Goal: Task Accomplishment & Management: Use online tool/utility

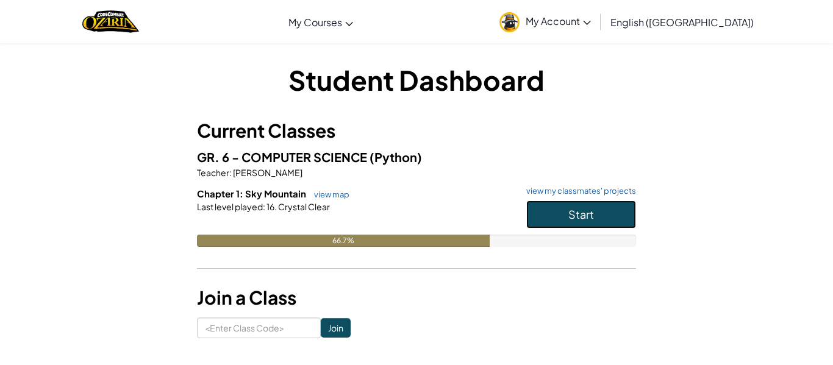
click at [562, 225] on button "Start" at bounding box center [581, 215] width 110 height 28
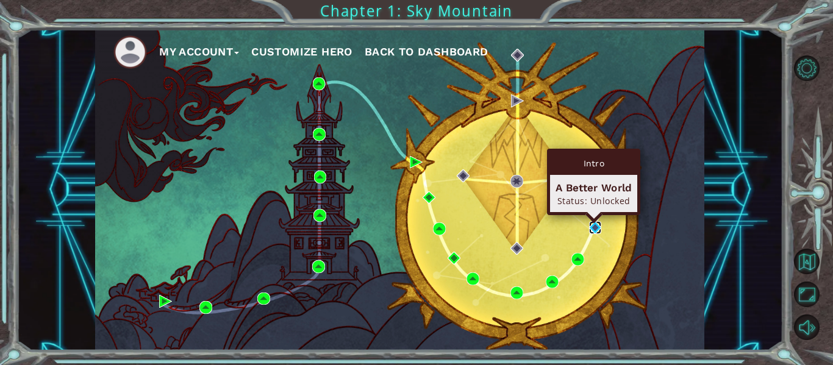
click at [591, 225] on img at bounding box center [595, 227] width 13 height 13
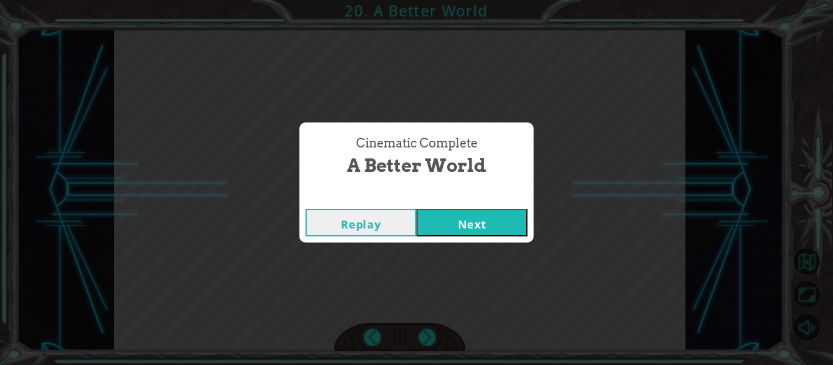
click at [484, 213] on button "Next" at bounding box center [472, 222] width 111 height 27
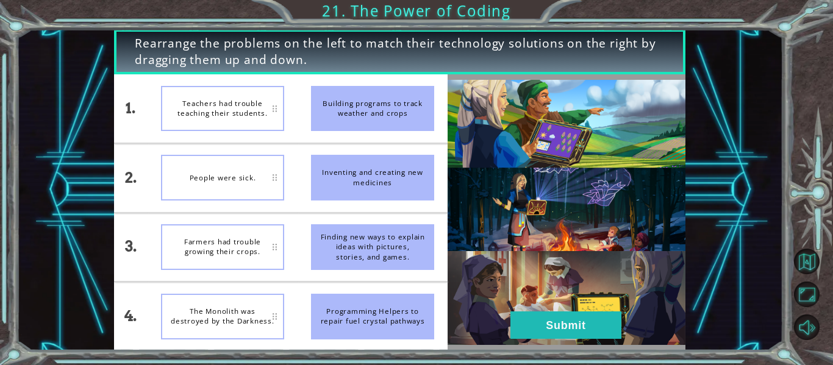
drag, startPoint x: 413, startPoint y: 173, endPoint x: 383, endPoint y: 173, distance: 29.9
click at [383, 173] on div "Inventing and creating new medicines" at bounding box center [372, 178] width 123 height 46
drag, startPoint x: 367, startPoint y: 178, endPoint x: 345, endPoint y: 181, distance: 22.1
click at [345, 181] on div "Inventing and creating new medicines" at bounding box center [372, 178] width 123 height 46
drag, startPoint x: 397, startPoint y: 170, endPoint x: 392, endPoint y: 242, distance: 72.1
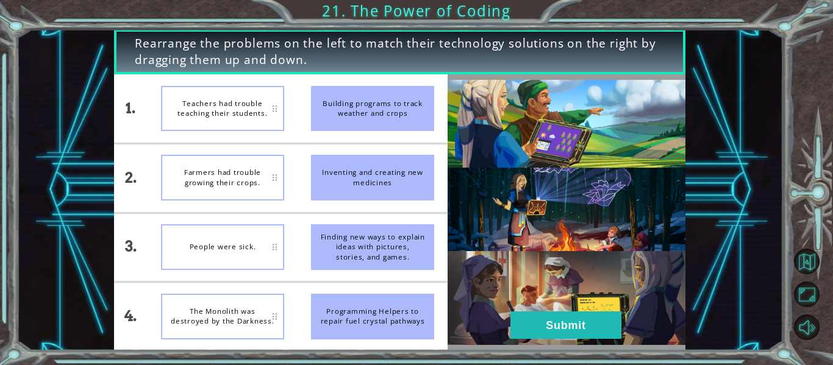
click at [392, 242] on ul "Building programs to track weather and crops Inventing and creating new medicin…" at bounding box center [373, 212] width 150 height 276
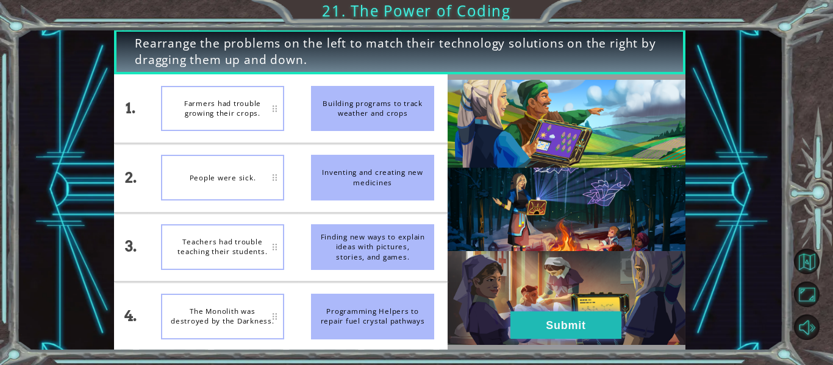
click at [560, 334] on button "Submit" at bounding box center [565, 325] width 111 height 27
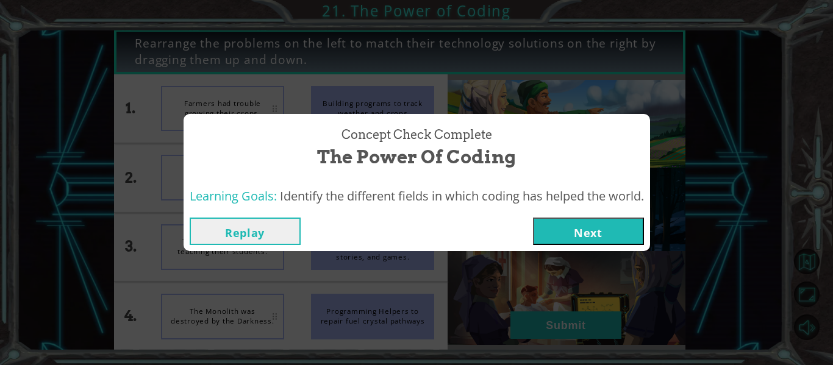
click at [590, 222] on button "Next" at bounding box center [588, 231] width 111 height 27
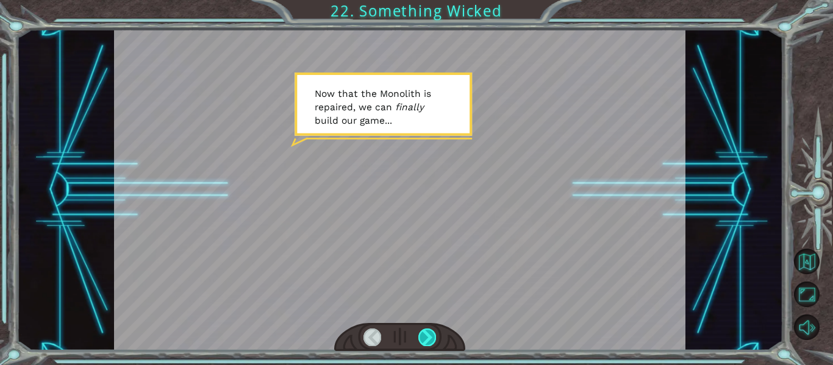
click at [430, 336] on div at bounding box center [427, 337] width 18 height 17
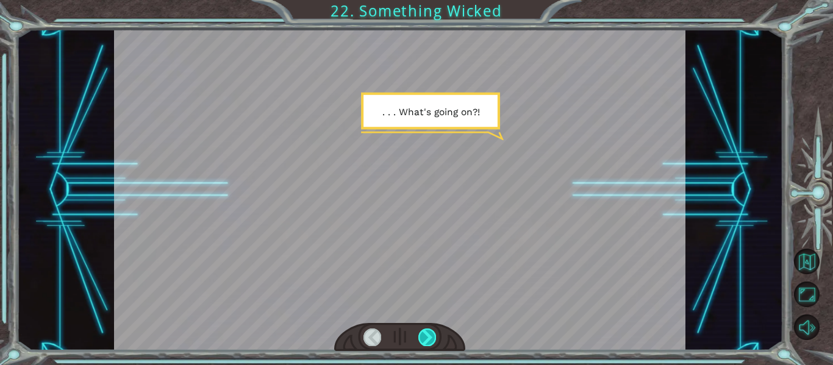
click at [430, 336] on div at bounding box center [427, 337] width 18 height 17
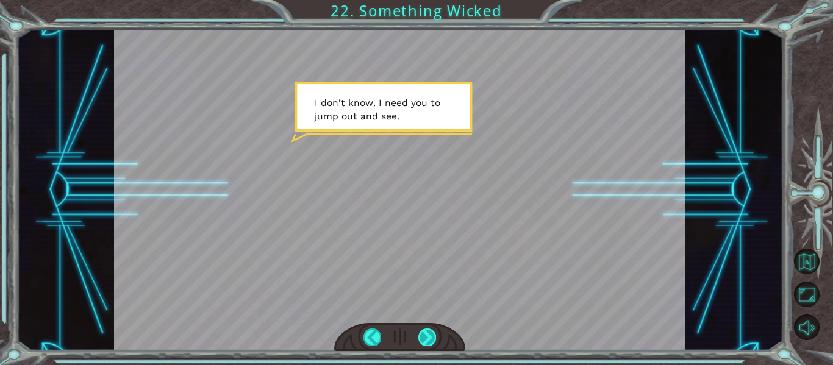
click at [430, 336] on div at bounding box center [427, 337] width 18 height 17
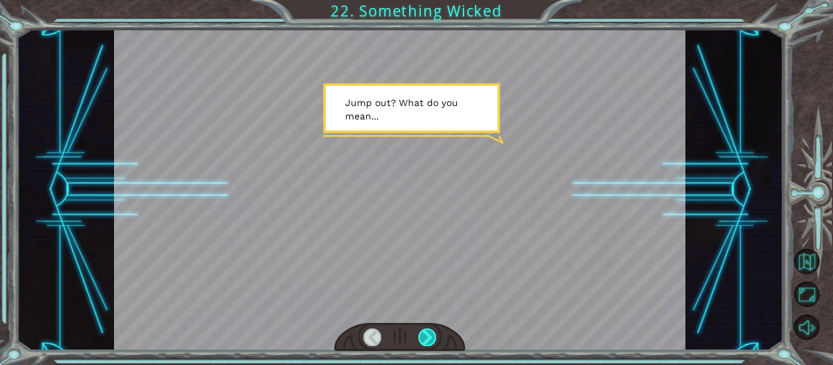
click at [430, 336] on div at bounding box center [427, 337] width 18 height 17
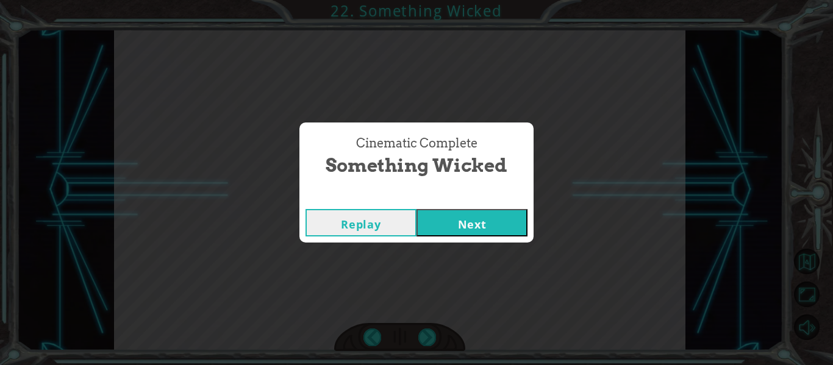
click at [506, 229] on button "Next" at bounding box center [472, 222] width 111 height 27
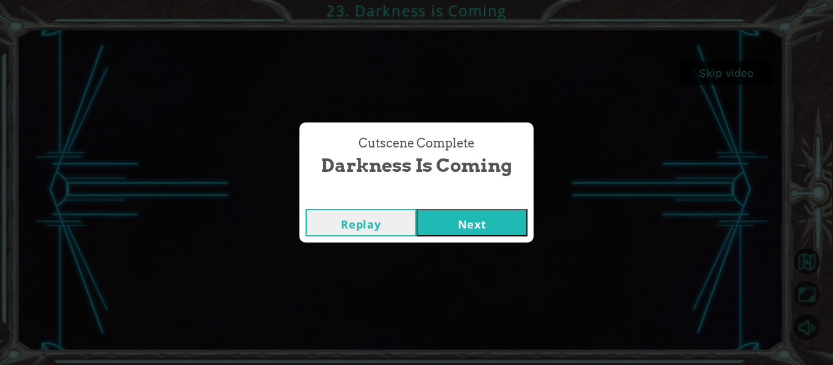
click at [497, 227] on button "Next" at bounding box center [472, 222] width 111 height 27
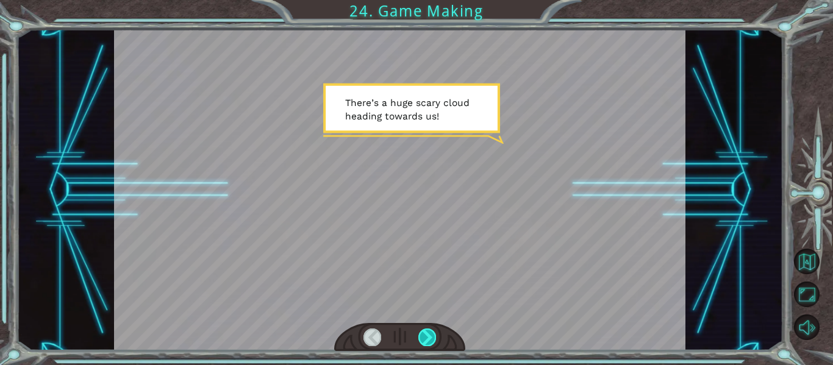
click at [430, 341] on div at bounding box center [427, 337] width 18 height 17
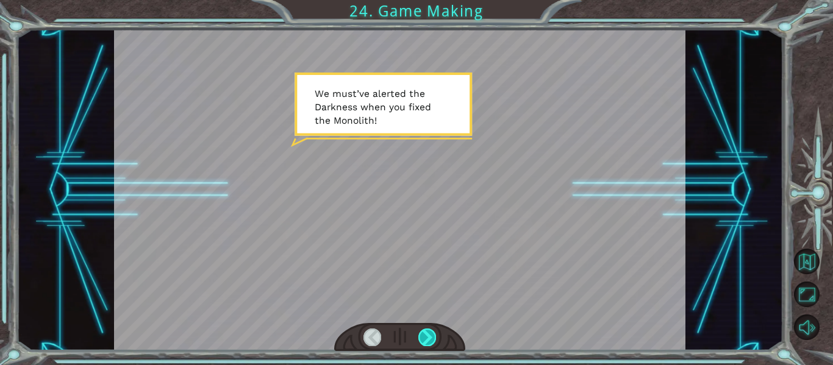
click at [430, 341] on div at bounding box center [427, 337] width 18 height 17
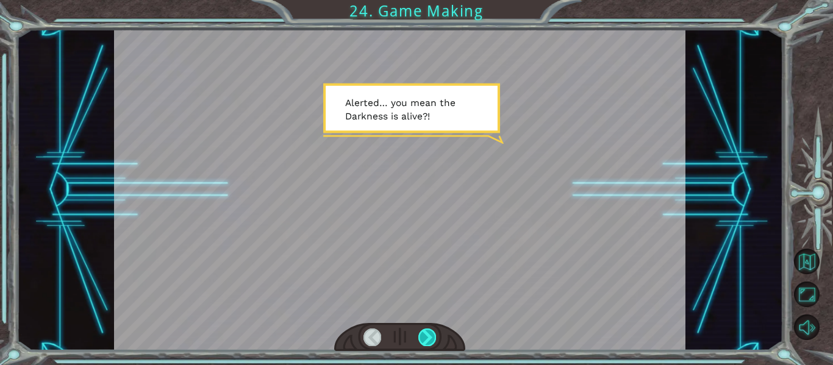
click at [430, 341] on div at bounding box center [427, 337] width 18 height 17
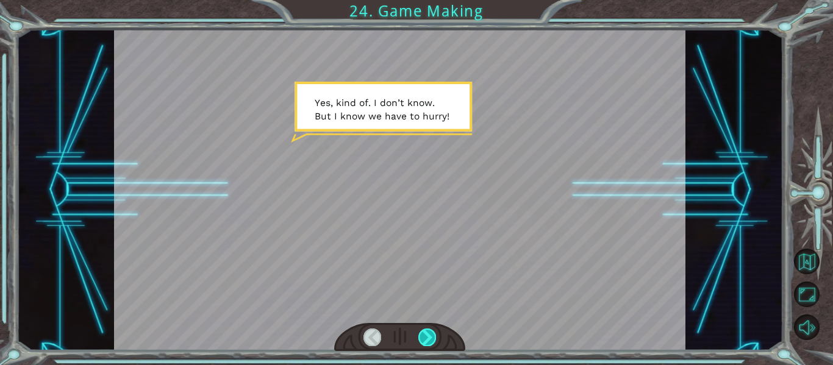
click at [430, 341] on div at bounding box center [427, 337] width 18 height 17
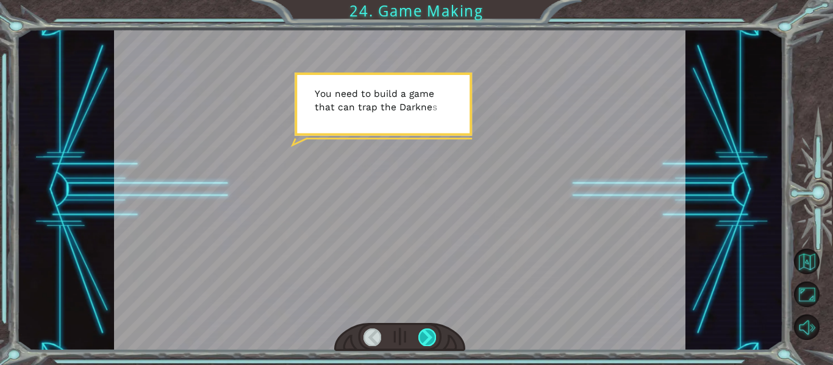
click at [430, 341] on div at bounding box center [427, 337] width 18 height 17
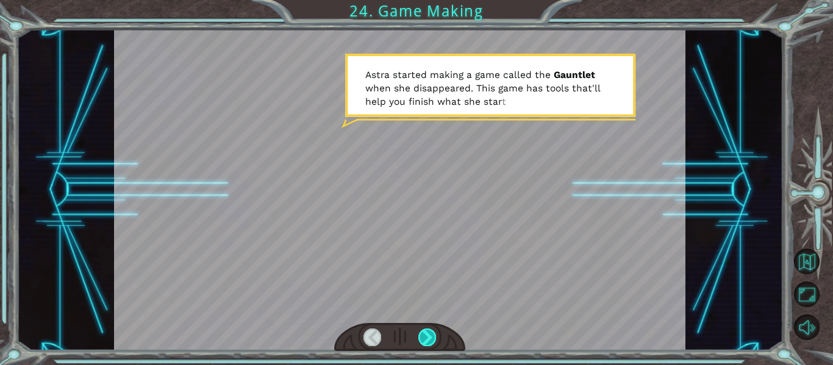
click at [430, 341] on div at bounding box center [427, 337] width 18 height 17
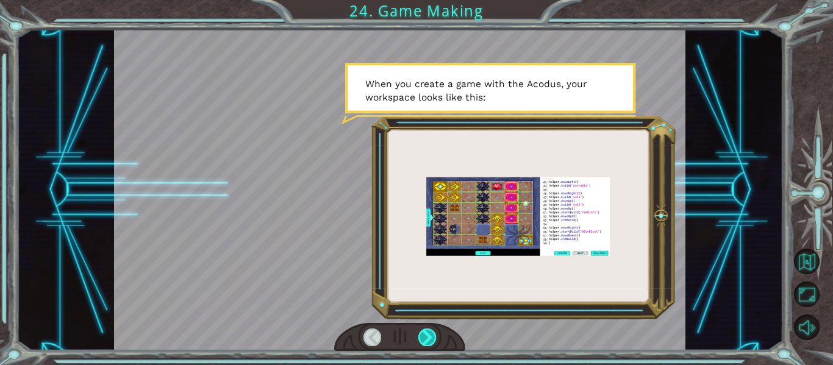
click at [430, 341] on div at bounding box center [427, 337] width 18 height 17
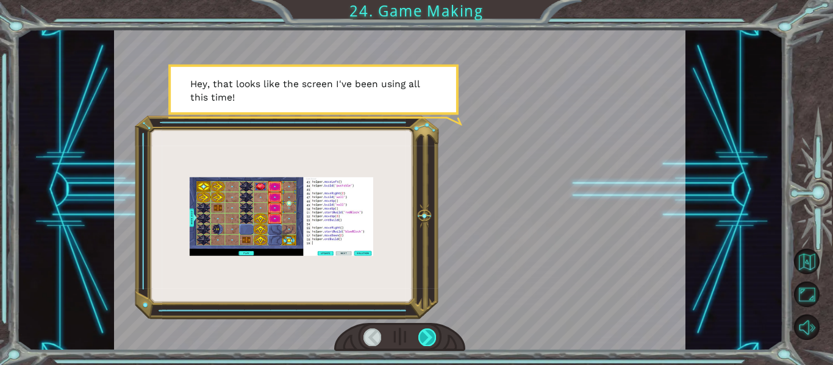
click at [431, 341] on div at bounding box center [427, 337] width 18 height 17
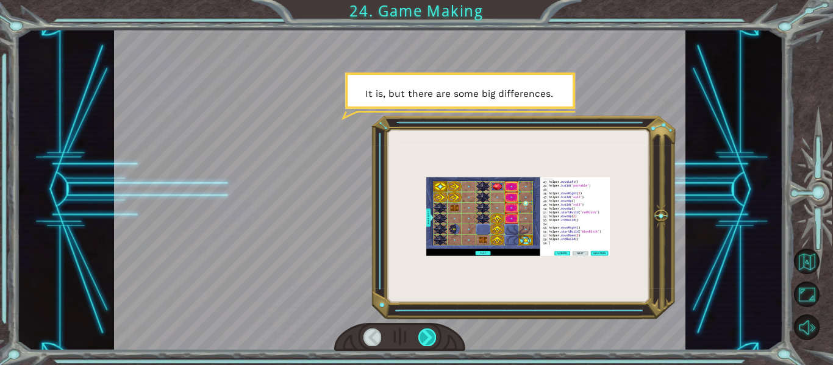
click at [431, 341] on div at bounding box center [427, 337] width 18 height 17
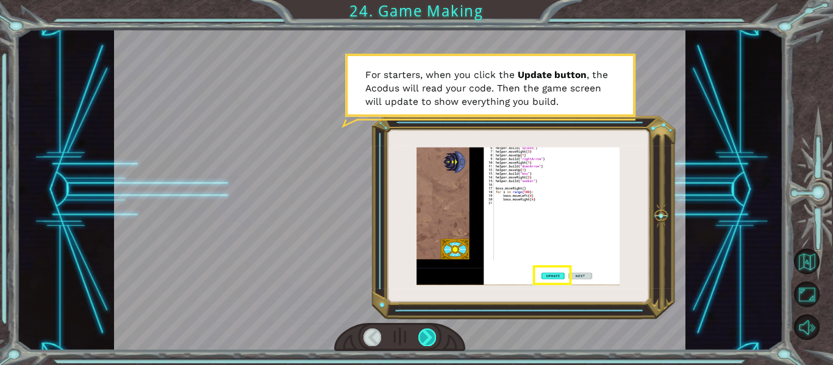
click at [431, 341] on div at bounding box center [427, 337] width 18 height 17
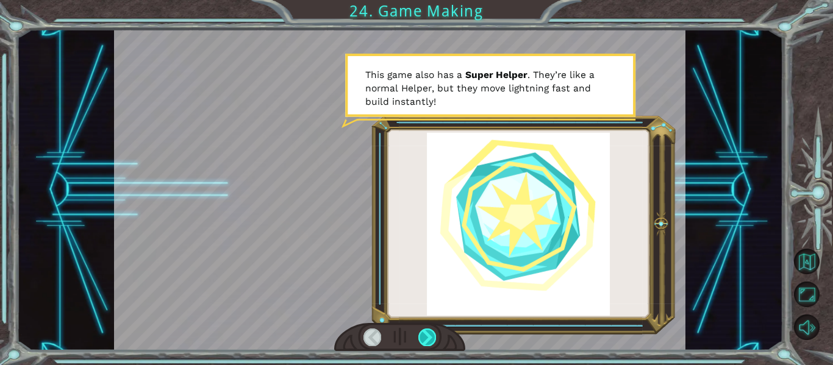
click at [431, 341] on div at bounding box center [427, 337] width 18 height 17
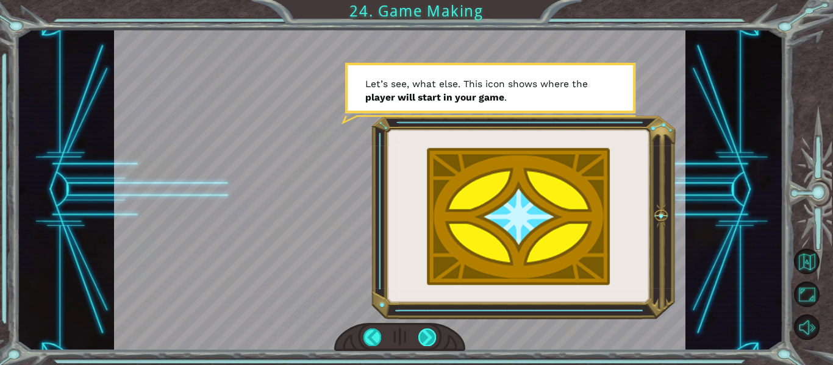
click at [431, 341] on div at bounding box center [427, 337] width 18 height 17
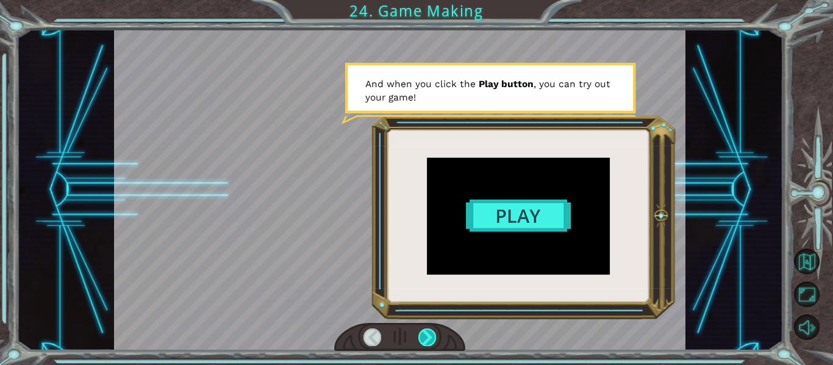
click at [431, 341] on div at bounding box center [427, 337] width 18 height 17
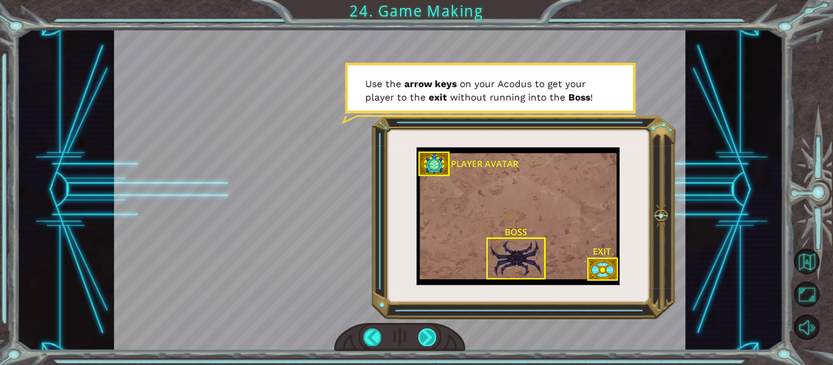
click at [431, 341] on div at bounding box center [427, 337] width 18 height 17
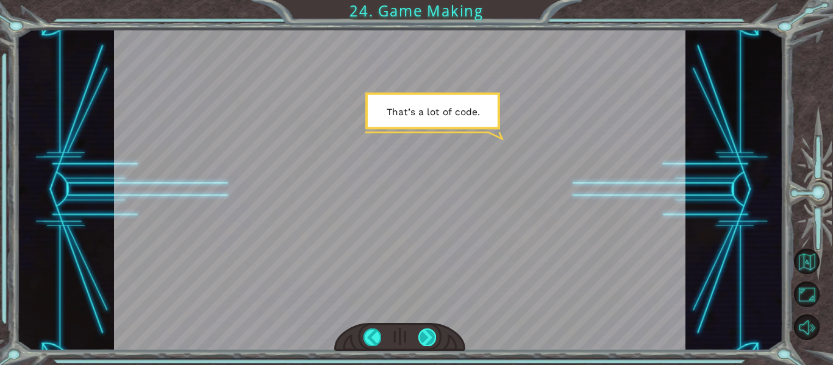
click at [431, 341] on div at bounding box center [427, 337] width 18 height 17
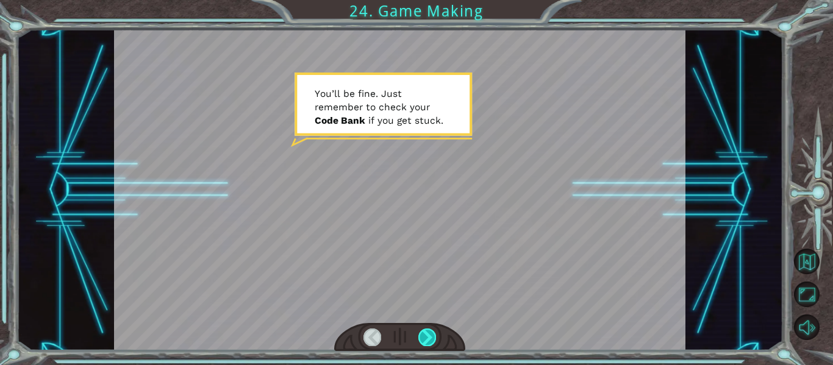
click at [431, 341] on div at bounding box center [427, 337] width 18 height 17
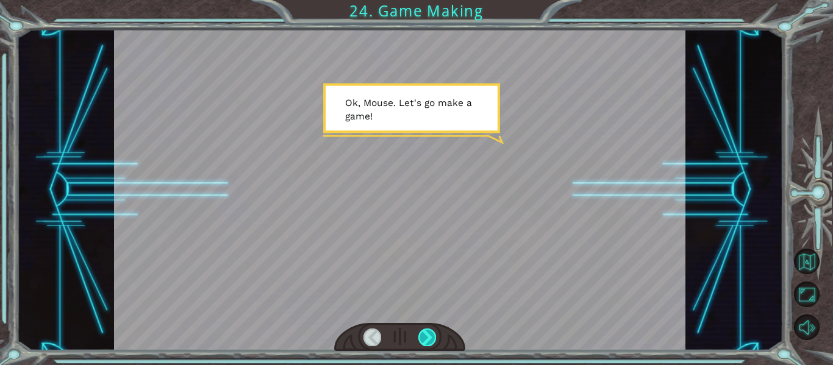
click at [431, 341] on div at bounding box center [427, 337] width 18 height 17
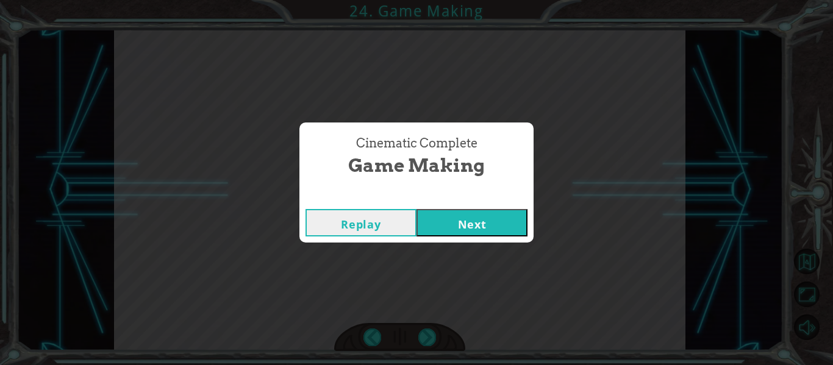
click at [481, 216] on button "Next" at bounding box center [472, 222] width 111 height 27
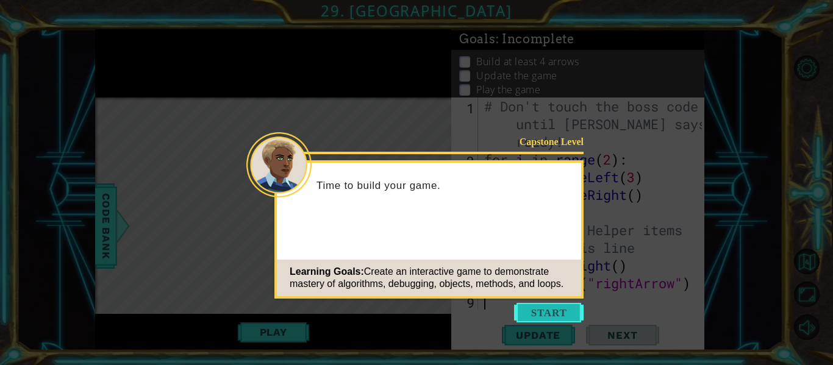
click at [559, 312] on button "Start" at bounding box center [549, 313] width 70 height 20
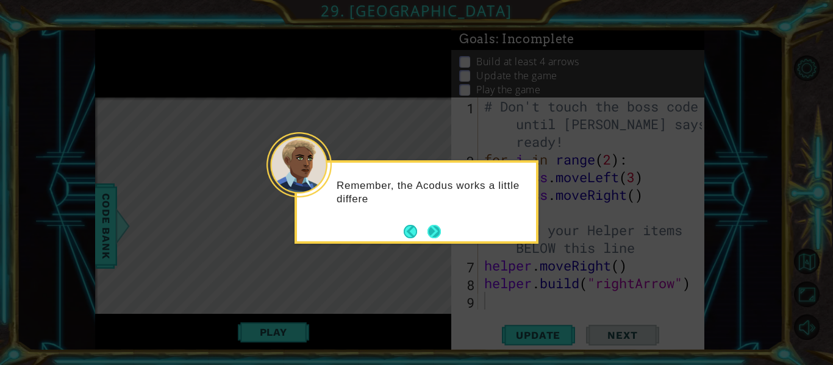
click at [437, 237] on button "Next" at bounding box center [433, 231] width 15 height 15
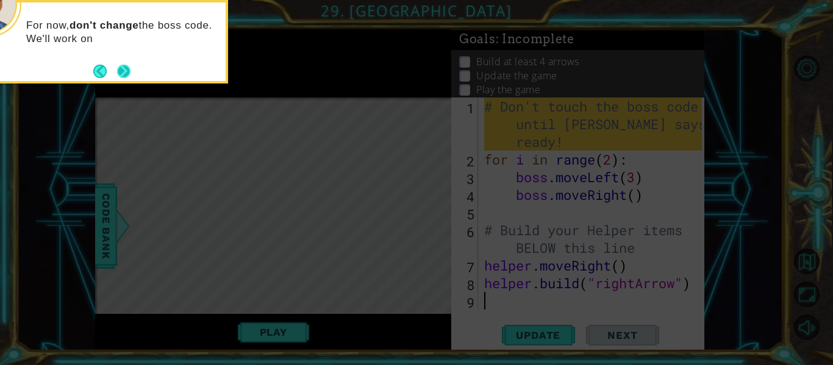
click at [116, 71] on button "Next" at bounding box center [124, 71] width 18 height 18
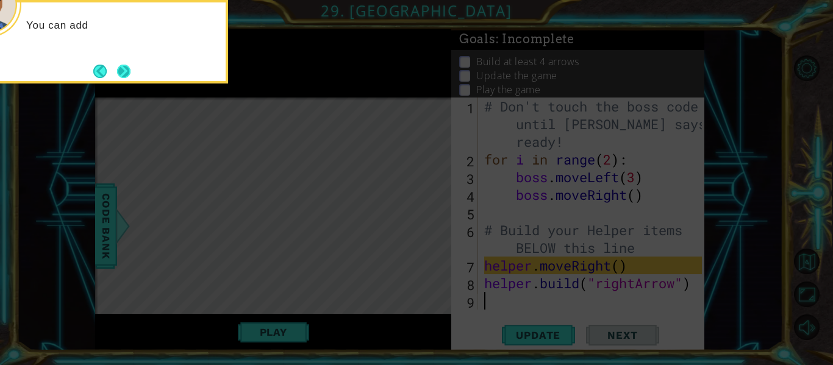
click at [127, 68] on button "Next" at bounding box center [123, 71] width 15 height 15
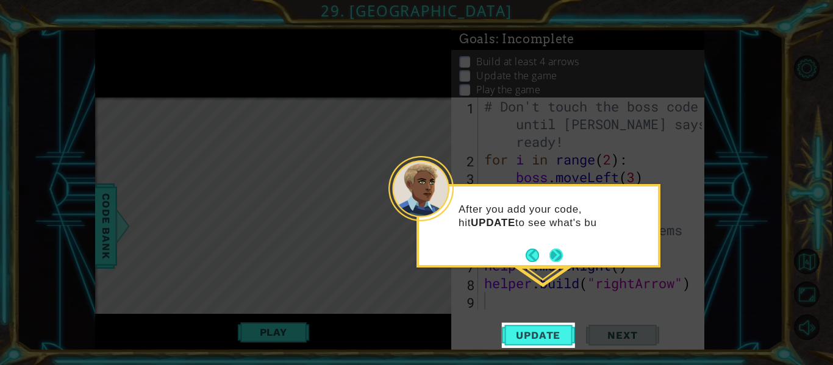
click at [562, 254] on button "Next" at bounding box center [556, 255] width 20 height 20
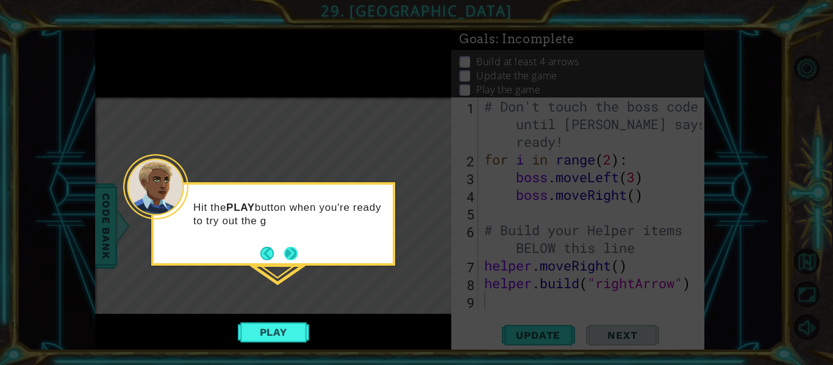
click at [294, 248] on button "Next" at bounding box center [291, 253] width 14 height 14
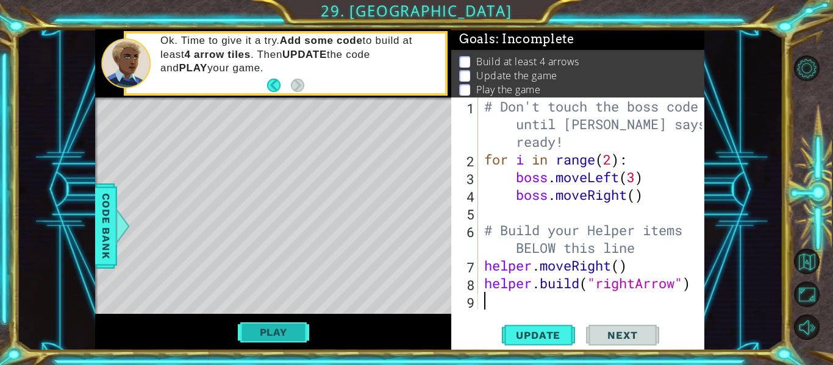
click at [274, 321] on button "Play" at bounding box center [273, 332] width 71 height 23
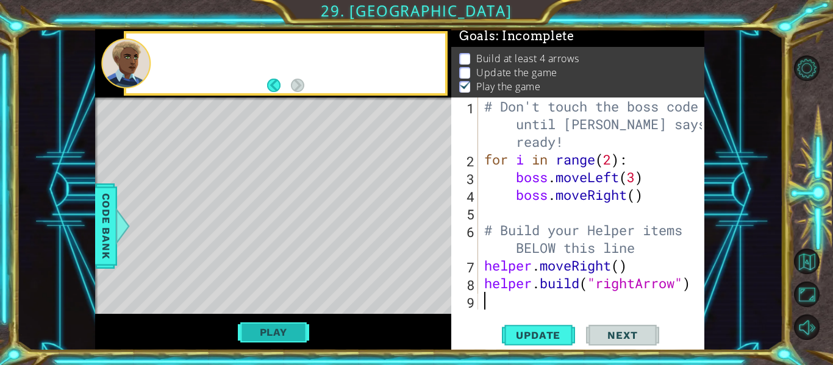
click at [273, 326] on button "Play" at bounding box center [273, 332] width 71 height 23
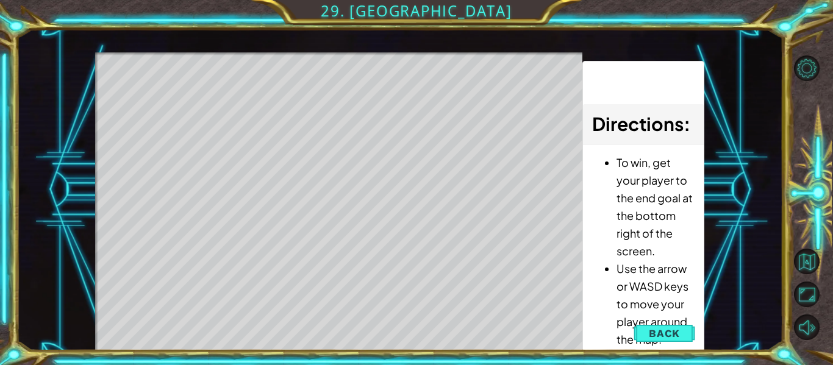
click at [162, 98] on div "Level Map" at bounding box center [377, 231] width 564 height 359
click at [676, 331] on span "Back" at bounding box center [664, 333] width 31 height 12
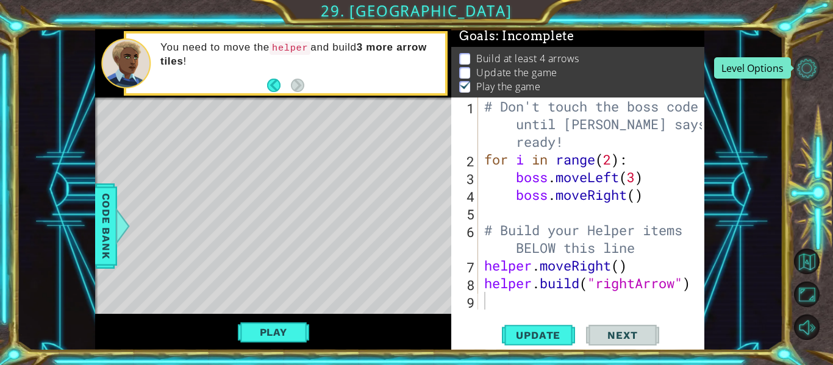
click at [803, 76] on button "Level Options" at bounding box center [807, 68] width 26 height 26
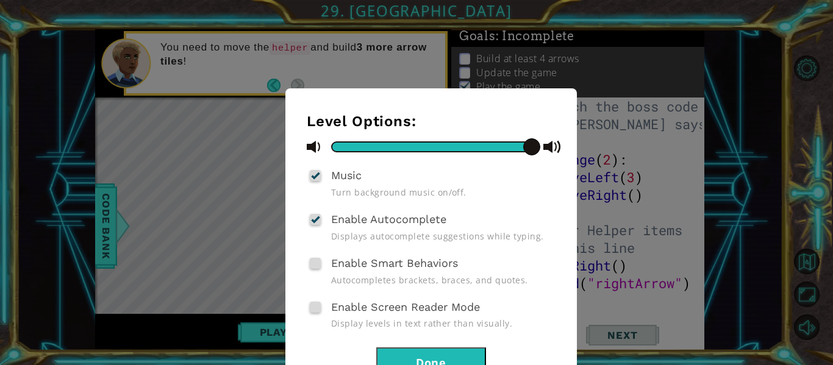
click at [458, 353] on button "Done" at bounding box center [431, 361] width 110 height 27
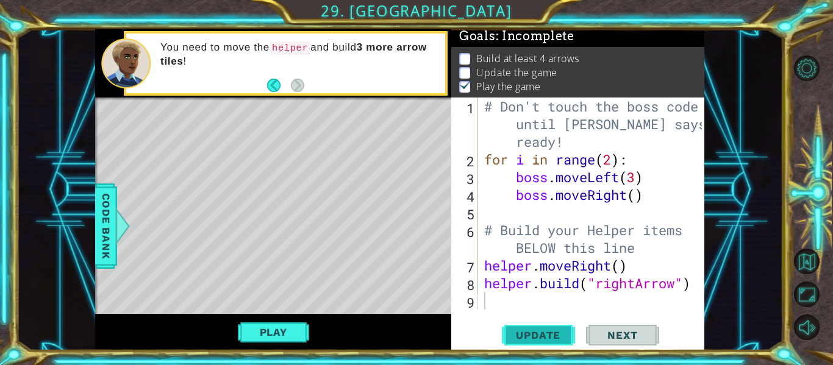
click at [545, 330] on span "Update" at bounding box center [538, 335] width 69 height 12
click at [309, 326] on button "Play" at bounding box center [273, 332] width 71 height 23
click at [584, 296] on div "# Don't touch the boss code until [PERSON_NAME] says you're ready! for i in ran…" at bounding box center [595, 239] width 226 height 283
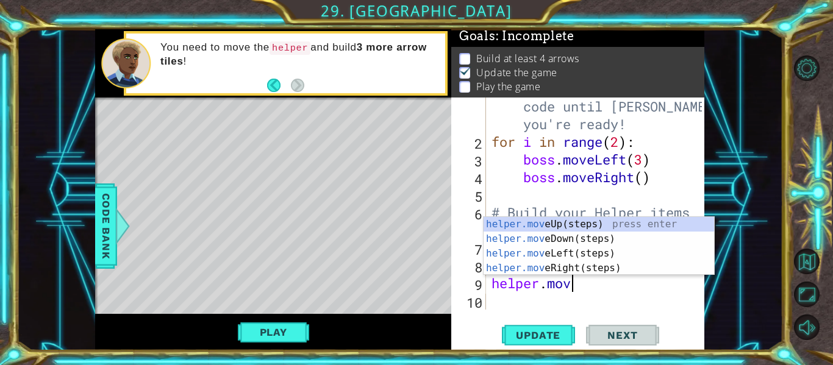
scroll to position [0, 4]
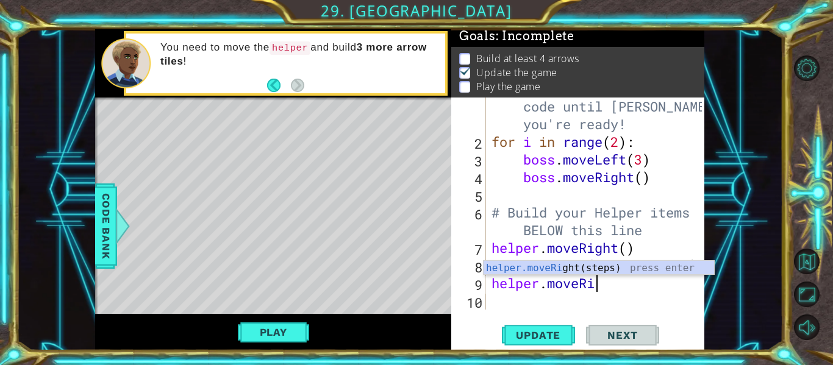
type textarea "helper.moveRight"
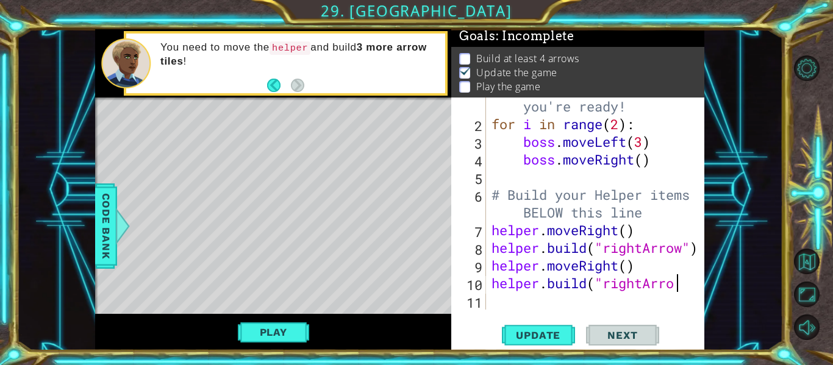
scroll to position [0, 8]
type textarea "[DOMAIN_NAME]("rightArrow")"
click at [570, 296] on div "# Don't touch the boss code until [PERSON_NAME] says you're ready! for i in ran…" at bounding box center [598, 203] width 219 height 283
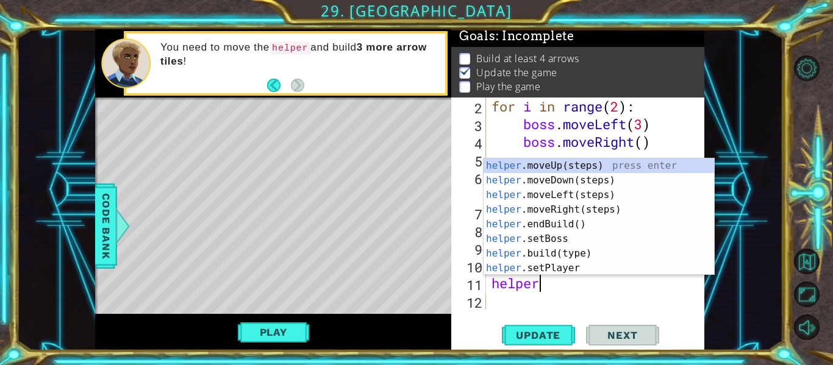
scroll to position [0, 1]
type textarea "h"
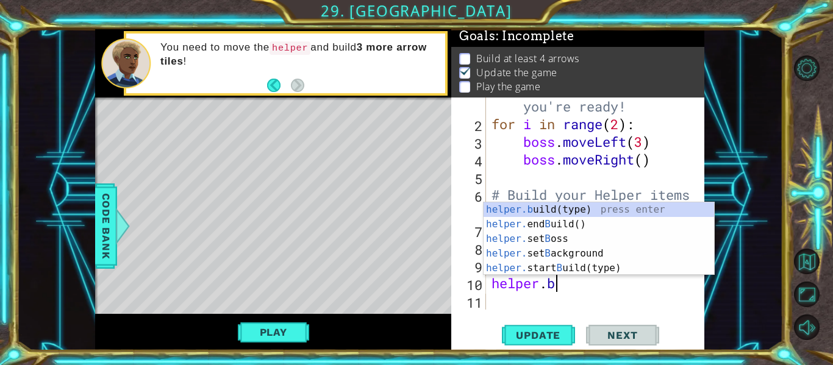
scroll to position [0, 1]
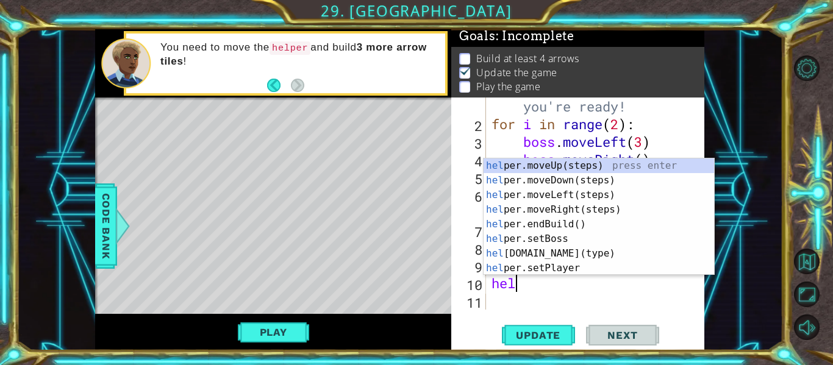
type textarea "h"
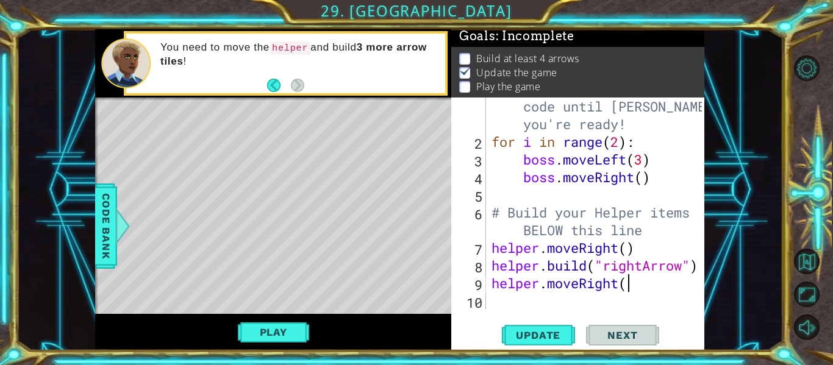
scroll to position [18, 0]
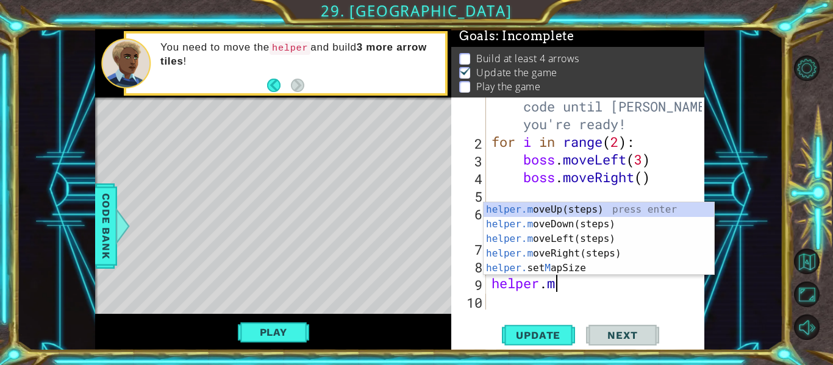
type textarea "h"
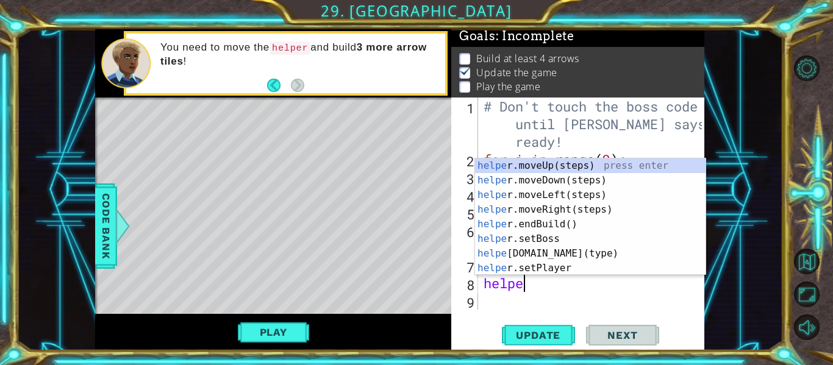
type textarea "h"
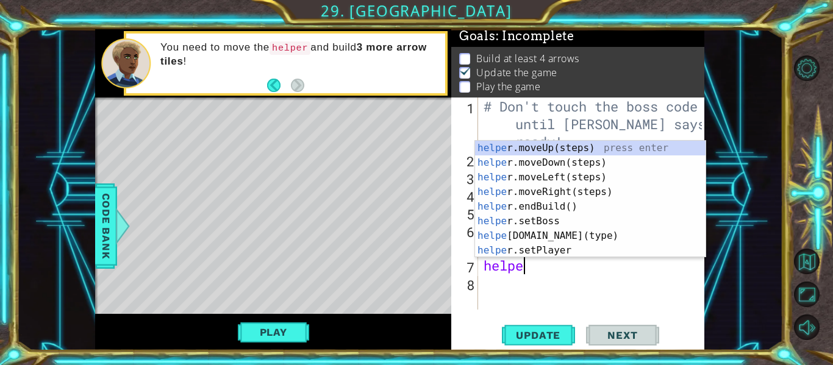
type textarea "h"
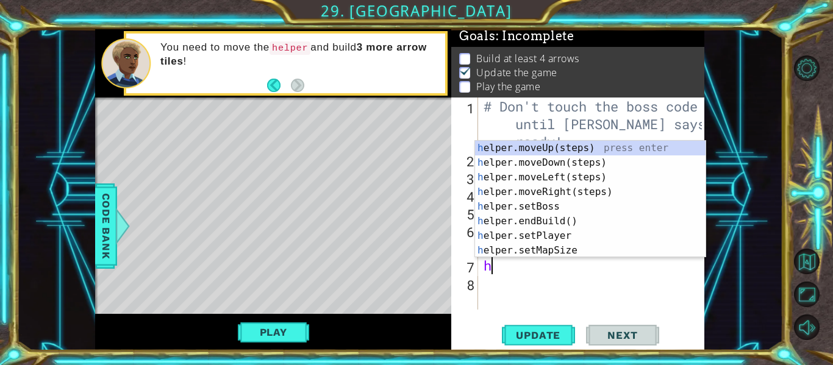
type textarea "# Build your Helper items BELOW this line"
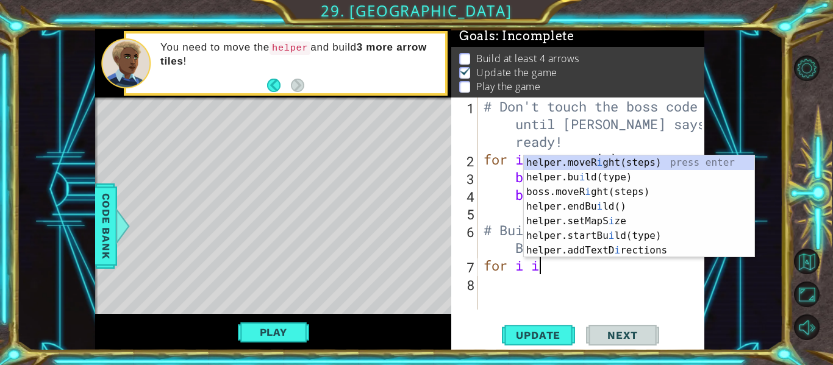
scroll to position [0, 1]
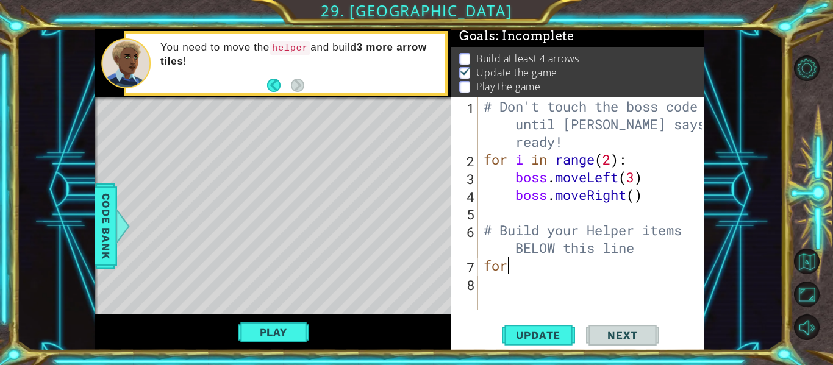
type textarea "f"
type textarea "# Build your Helper items BELOW this line"
click at [531, 340] on span "Update" at bounding box center [538, 335] width 69 height 12
click at [557, 282] on div "# Don't touch the boss code until [PERSON_NAME] says you're ready! for i in ran…" at bounding box center [594, 239] width 227 height 283
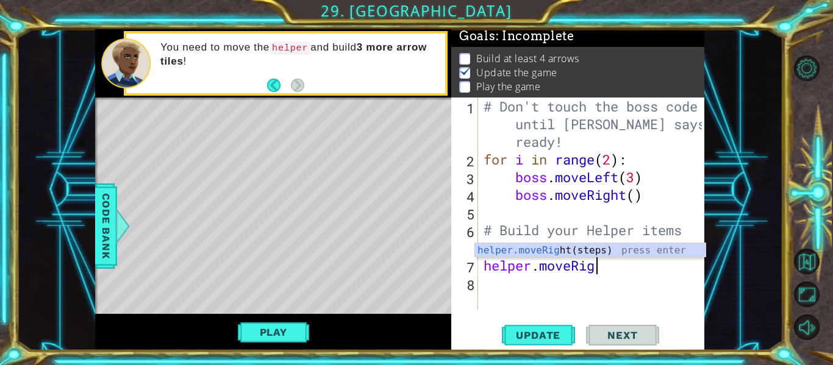
scroll to position [0, 5]
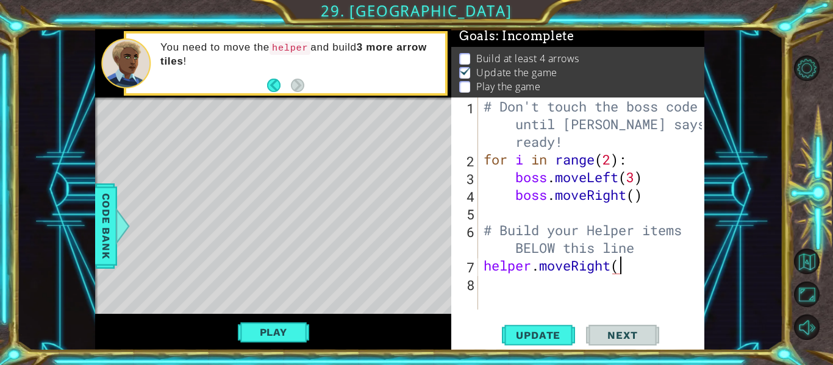
type textarea "helper.moveRight()"
type textarea "[DOMAIN_NAME]("rightArrow")"
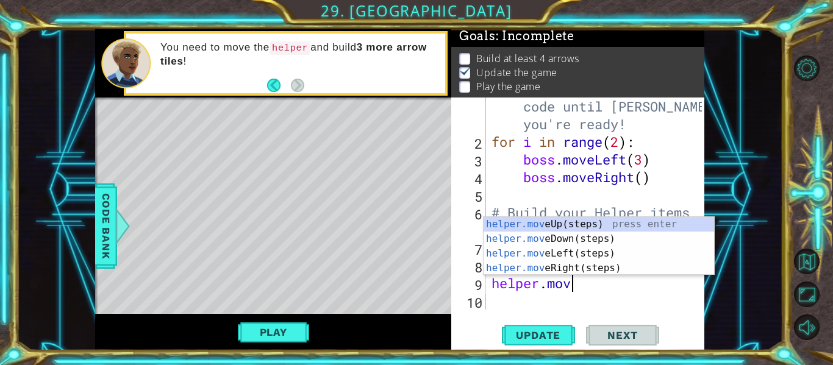
scroll to position [0, 4]
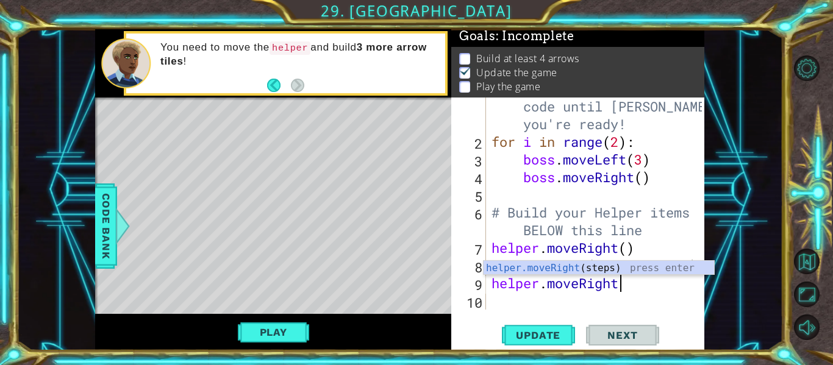
type textarea "helper.moveRight()"
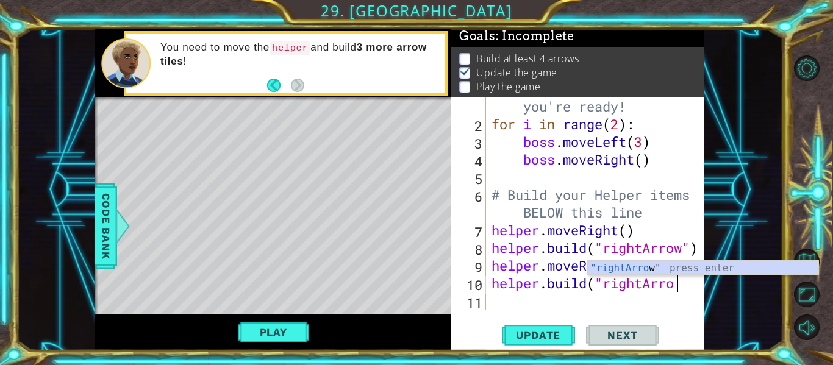
scroll to position [0, 8]
type textarea "[DOMAIN_NAME]("rightArrow")"
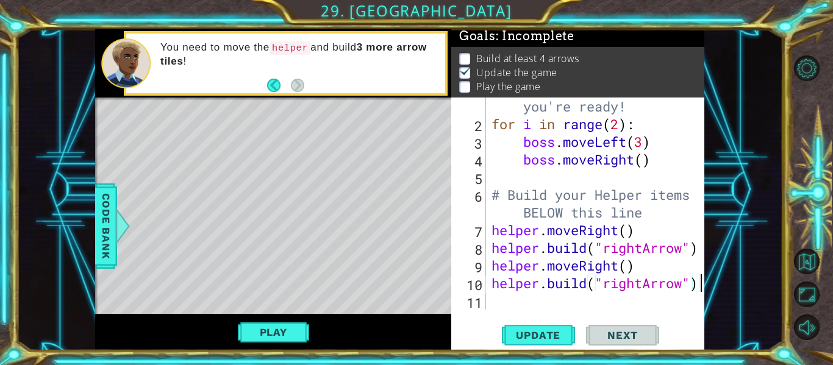
scroll to position [53, 0]
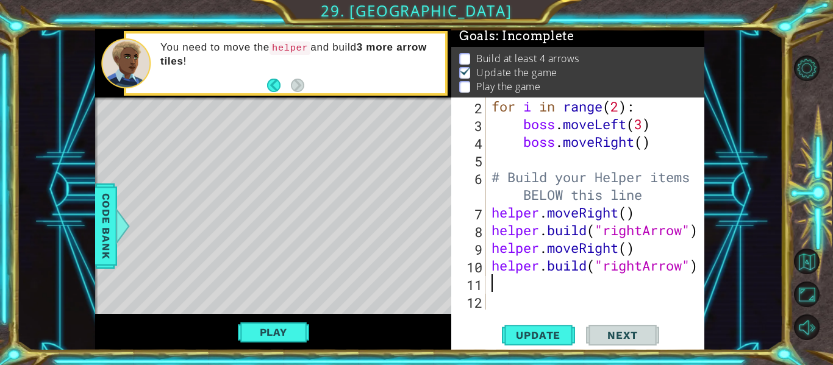
type textarea "e"
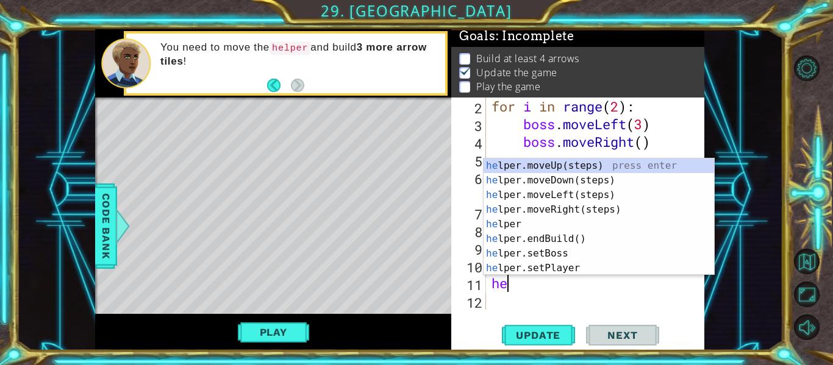
scroll to position [0, 0]
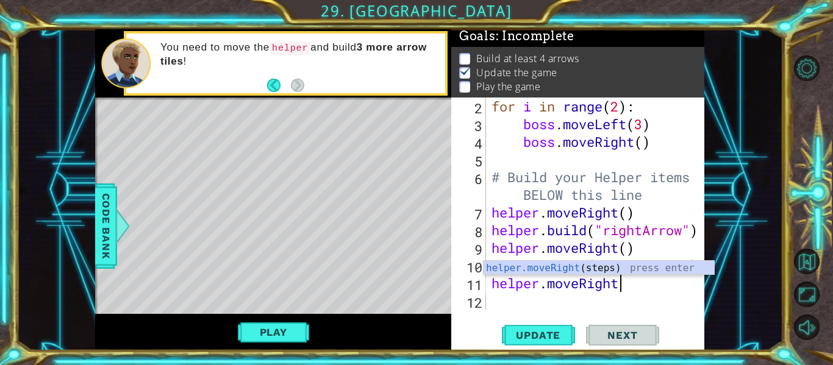
type textarea "helper.moveRight()"
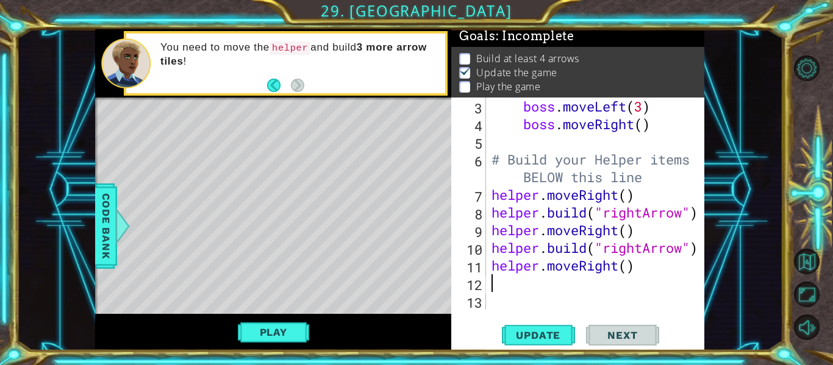
type textarea "e"
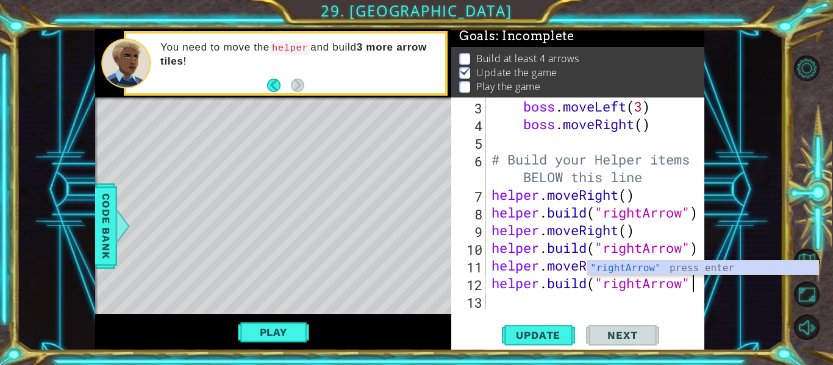
type textarea "[DOMAIN_NAME]("rightArrow")"
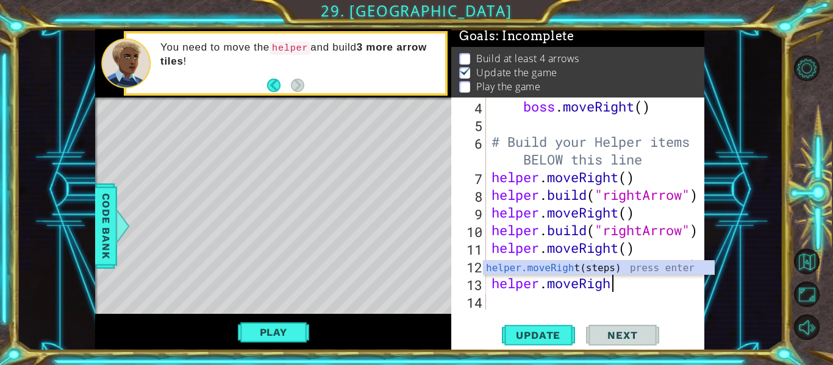
scroll to position [0, 5]
type textarea "helper.moveRight()"
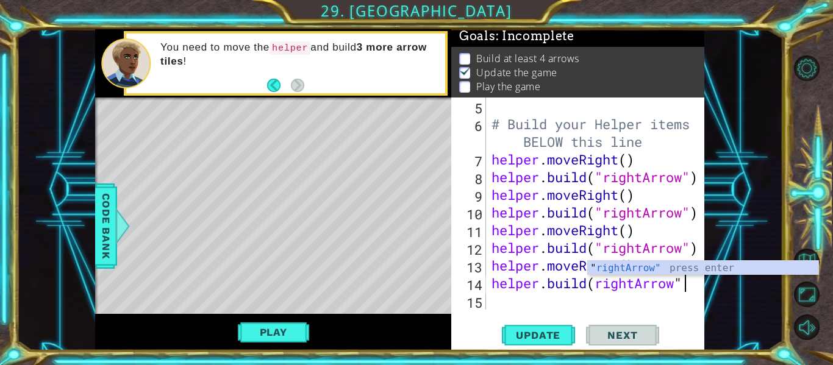
scroll to position [0, 9]
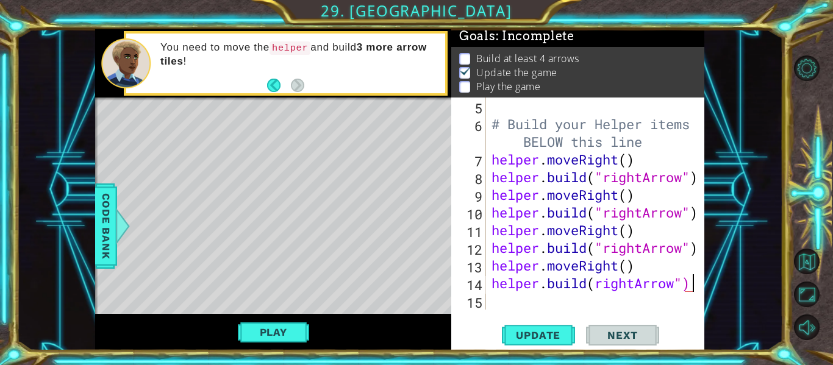
click at [598, 282] on div "# Build your Helper items BELOW this line helper . moveRight ( ) helper . build…" at bounding box center [598, 222] width 219 height 248
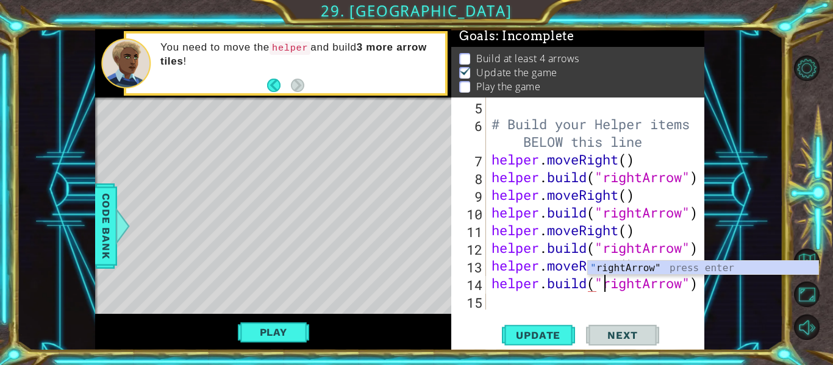
scroll to position [0, 5]
type textarea "[DOMAIN_NAME]("rightArrow")"
click at [596, 311] on div "[DOMAIN_NAME]("rightArrow") 5 6 7 8 9 10 11 12 13 14 15 # Build your Helper ite…" at bounding box center [577, 224] width 253 height 253
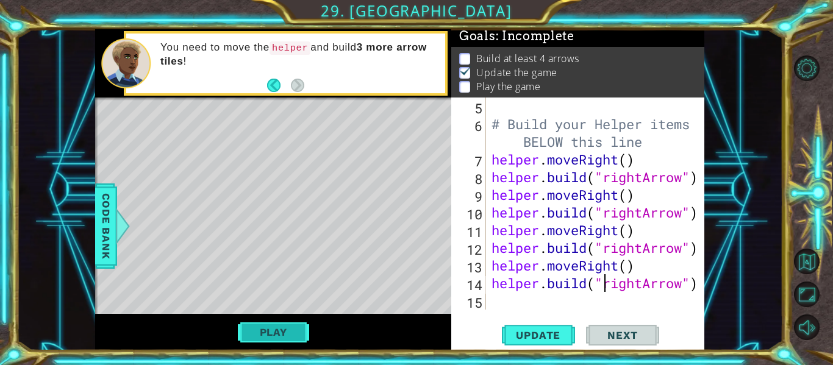
click at [282, 334] on button "Play" at bounding box center [273, 332] width 71 height 23
click at [644, 339] on span "Next" at bounding box center [622, 333] width 54 height 12
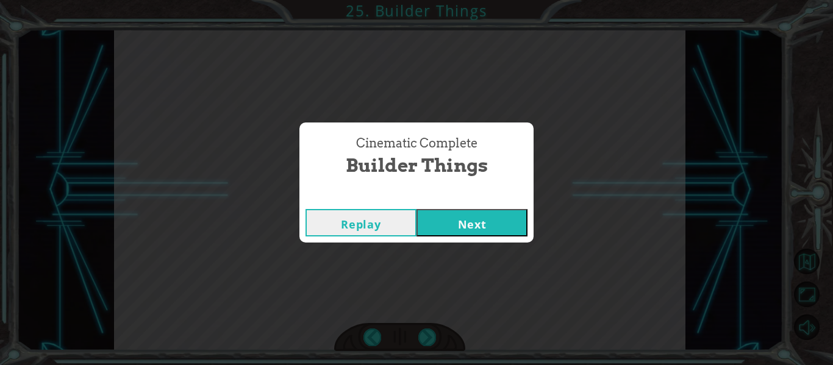
click at [495, 218] on button "Next" at bounding box center [472, 222] width 111 height 27
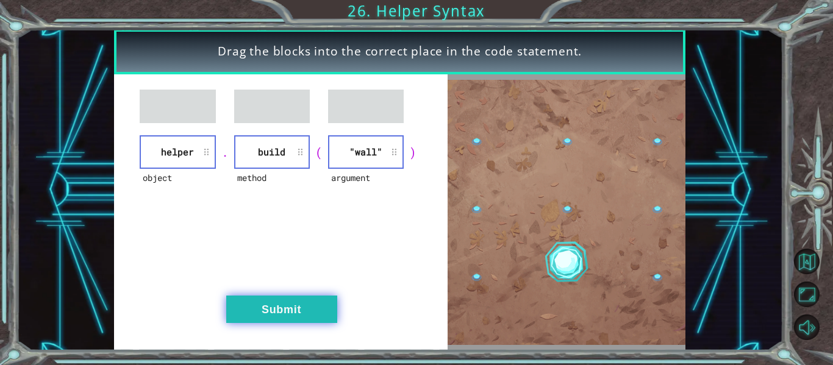
click at [293, 310] on button "Submit" at bounding box center [281, 309] width 111 height 27
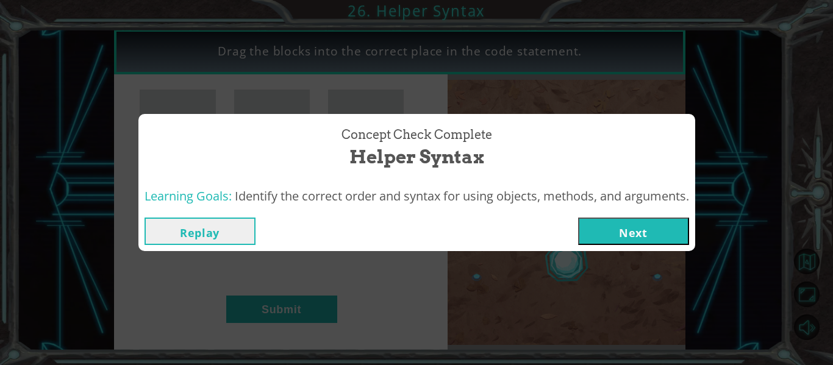
click at [668, 228] on button "Next" at bounding box center [633, 231] width 111 height 27
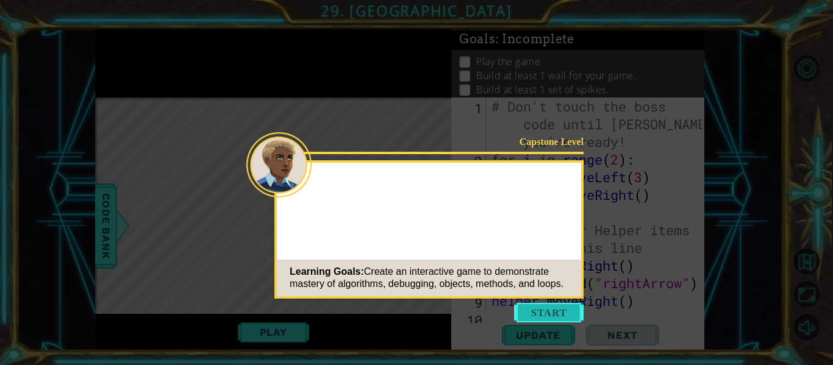
click at [564, 319] on button "Start" at bounding box center [549, 313] width 70 height 20
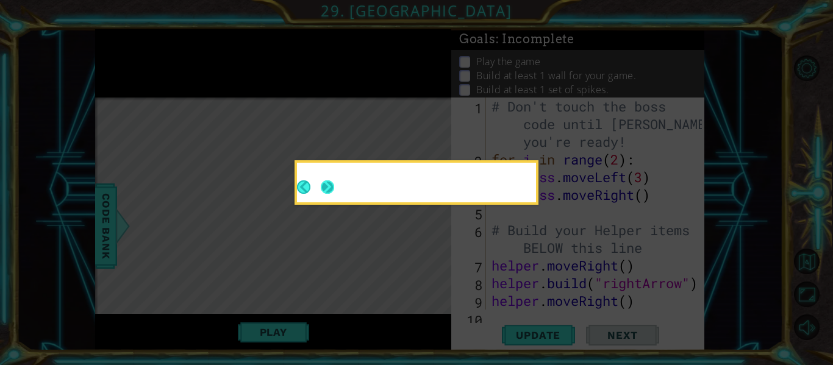
click at [337, 196] on button "Next" at bounding box center [328, 188] width 18 height 18
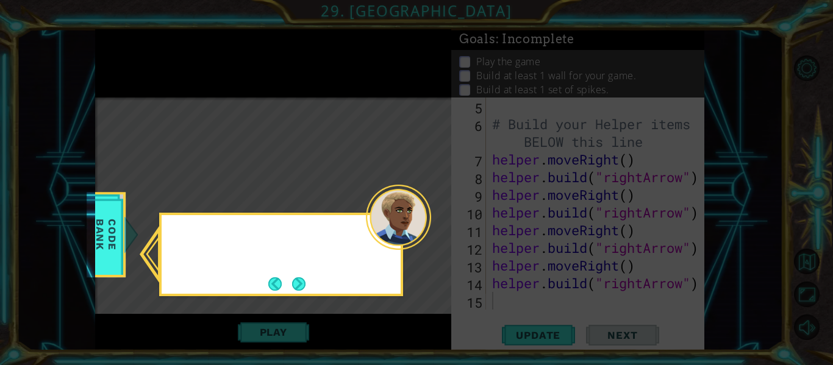
scroll to position [106, 0]
click at [300, 278] on button "Next" at bounding box center [298, 283] width 21 height 21
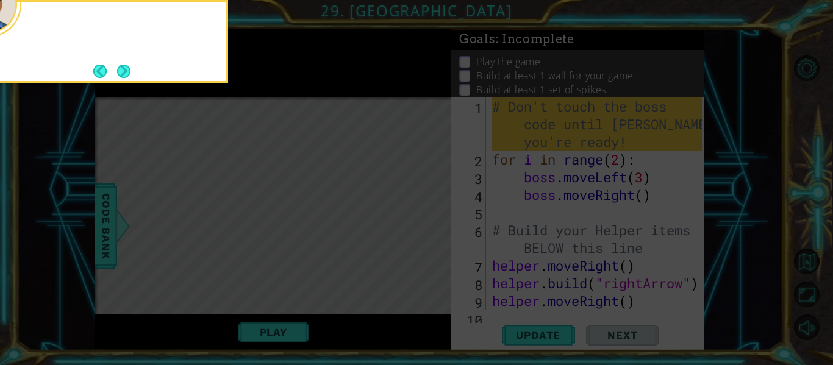
scroll to position [0, 0]
click at [141, 70] on div "Remember, don't change the boss code yet. We'll get to that next." at bounding box center [106, 42] width 244 height 84
click at [126, 77] on button "Next" at bounding box center [124, 71] width 14 height 14
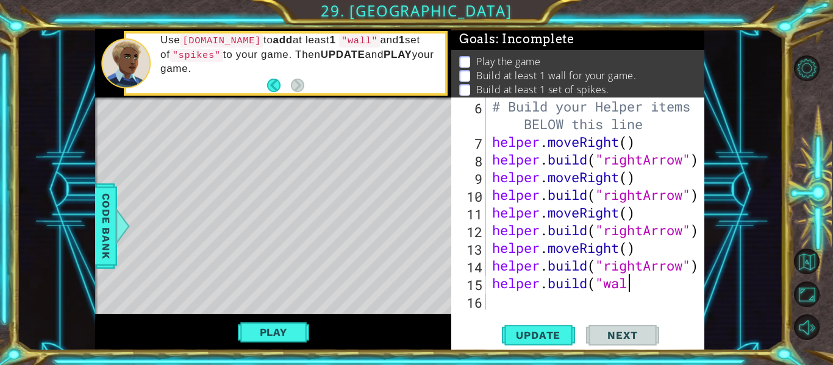
scroll to position [0, 6]
type textarea "[DOMAIN_NAME]("wall")"
click at [569, 300] on div "# Build your Helper items BELOW this line helper . moveRight ( ) helper . build…" at bounding box center [599, 230] width 218 height 265
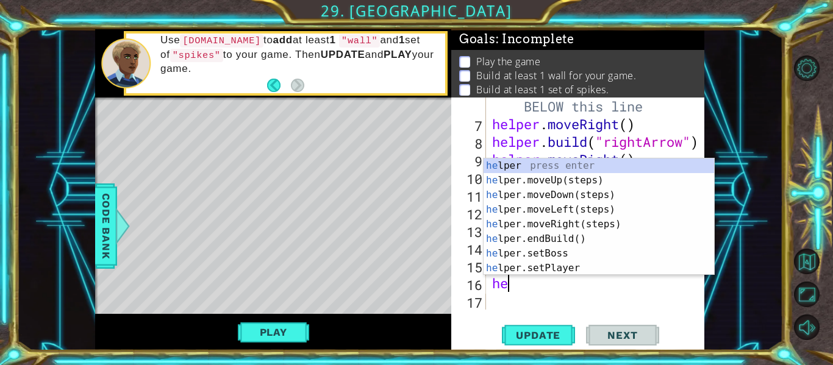
scroll to position [0, 0]
type textarea "h"
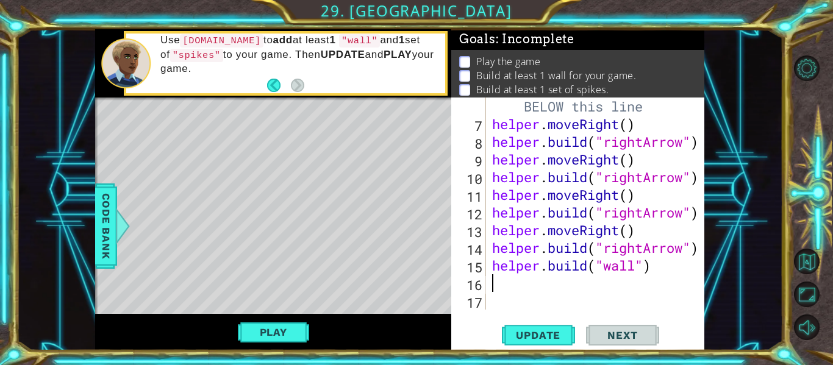
click at [493, 262] on div "# Build your Helper items BELOW this line helper . moveRight ( ) helper . build…" at bounding box center [599, 212] width 218 height 265
type textarea "[DOMAIN_NAME]("wall")"
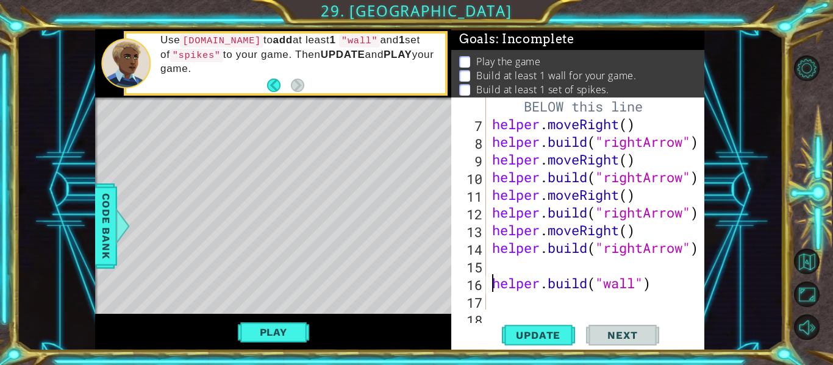
click at [506, 263] on div "# Build your Helper items BELOW this line helper . moveRight ( ) helper . build…" at bounding box center [599, 212] width 218 height 265
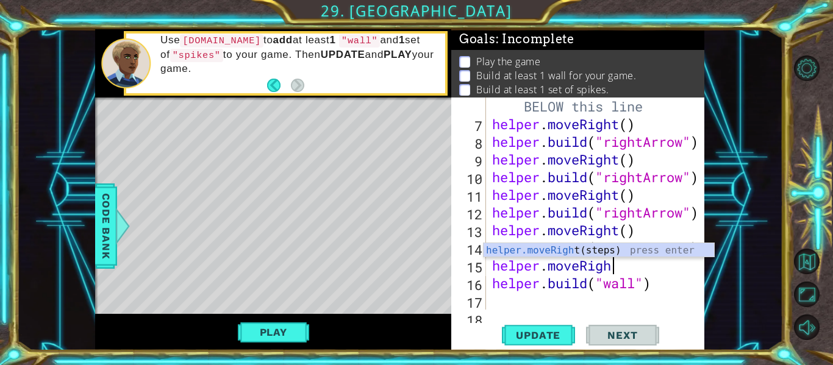
scroll to position [0, 5]
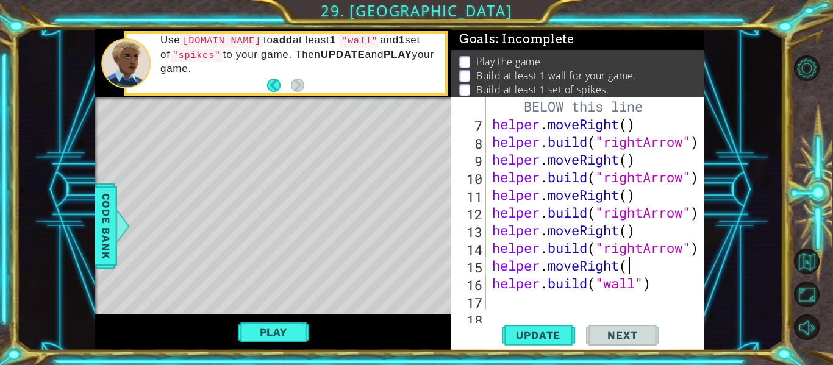
type textarea "helper.moveRight()"
click at [601, 295] on div "# Build your Helper items BELOW this line helper . moveRight ( ) helper . build…" at bounding box center [599, 212] width 218 height 265
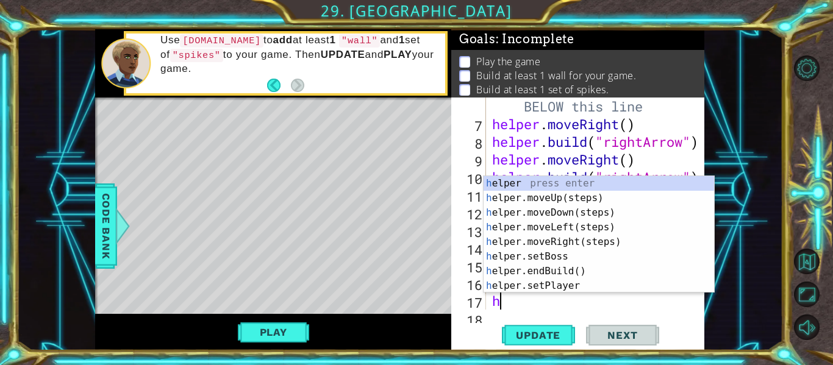
scroll to position [159, 0]
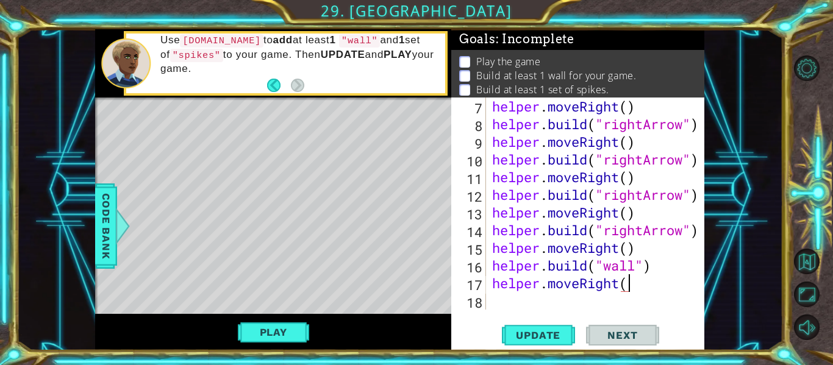
type textarea "helper.moveRight(0"
type textarea "helper.moveRight()"
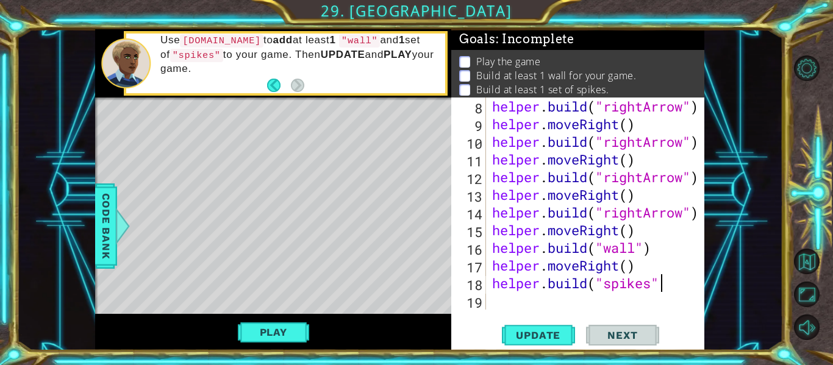
scroll to position [0, 7]
click at [554, 327] on button "Update" at bounding box center [538, 335] width 73 height 25
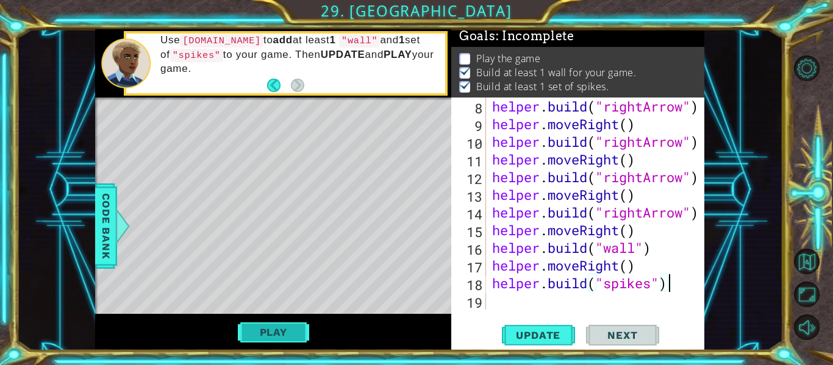
click at [288, 325] on button "Play" at bounding box center [273, 332] width 71 height 23
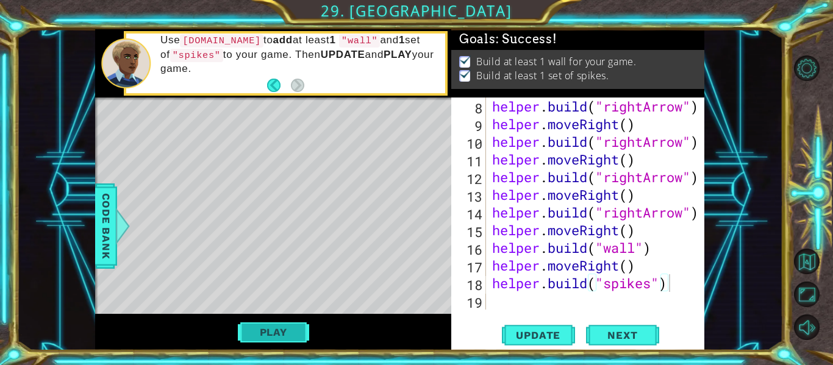
scroll to position [0, 0]
click at [639, 345] on button "Next" at bounding box center [622, 335] width 73 height 25
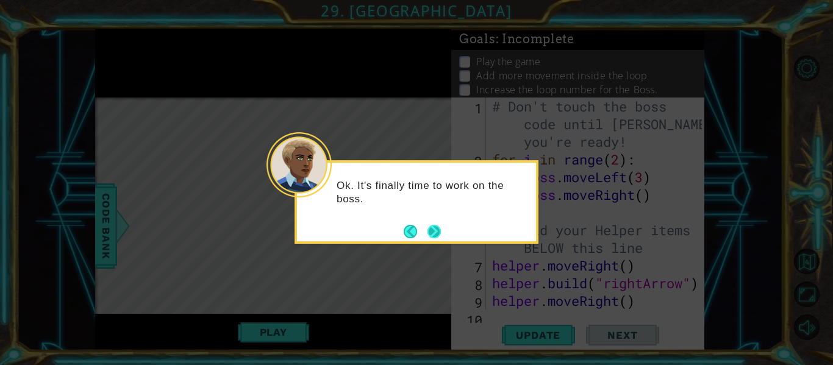
click at [439, 235] on button "Next" at bounding box center [434, 231] width 15 height 15
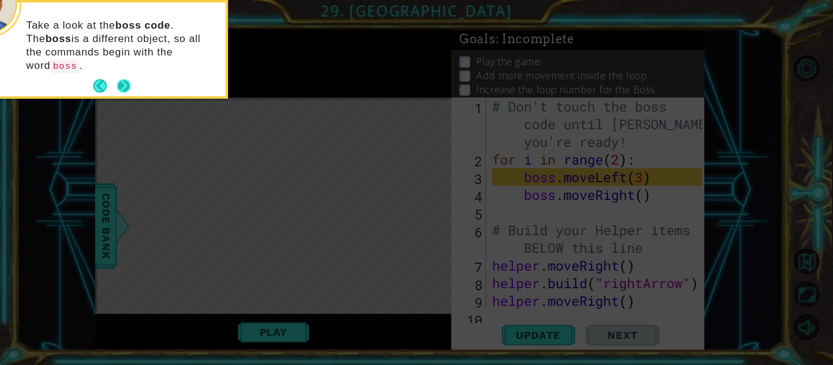
click at [129, 78] on button "Next" at bounding box center [124, 86] width 16 height 16
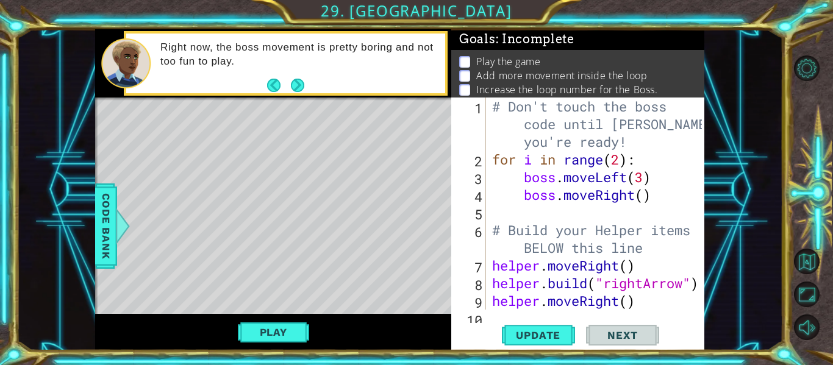
click at [310, 91] on div "Right now, the boss movement is pretty boring and not too fun to play." at bounding box center [298, 63] width 293 height 57
click at [292, 84] on button "Next" at bounding box center [297, 84] width 21 height 21
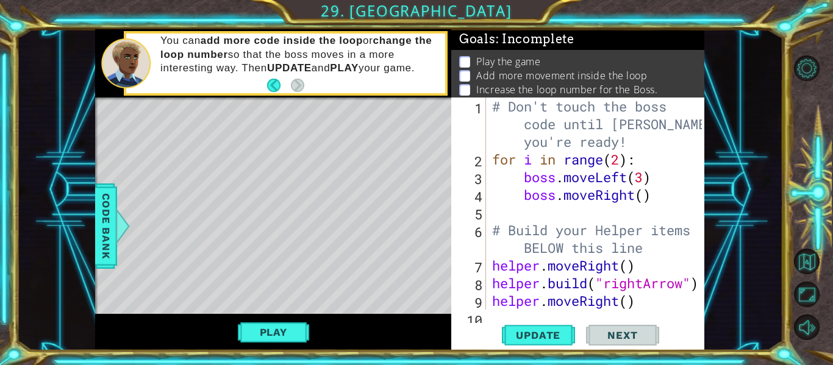
click at [616, 163] on div "# Don't touch the boss code until [PERSON_NAME] says you're ready! for i in ran…" at bounding box center [599, 239] width 218 height 283
click at [620, 166] on div "# Don't touch the boss code until [PERSON_NAME] says you're ready! for i in ran…" at bounding box center [599, 239] width 218 height 283
type textarea "for i in range(5):"
click at [561, 345] on button "Update" at bounding box center [538, 335] width 73 height 25
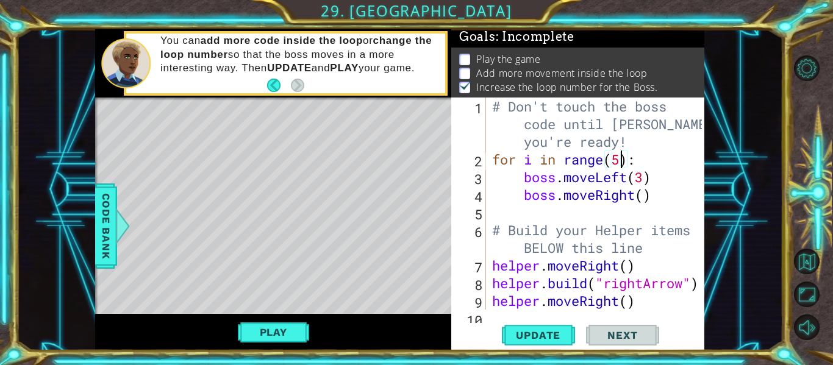
scroll to position [3, 0]
click at [588, 221] on div "# Don't touch the boss code until [PERSON_NAME] says you're ready! for i in ran…" at bounding box center [599, 239] width 218 height 283
click at [578, 213] on div "# Don't touch the boss code until [PERSON_NAME] says you're ready! for i in ran…" at bounding box center [599, 239] width 218 height 283
type textarea "# Build your Helper items BELOW this line"
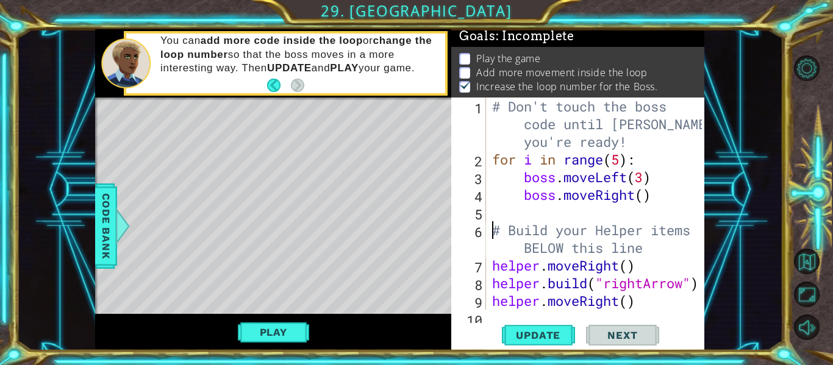
click at [667, 207] on div "# Don't touch the boss code until [PERSON_NAME] says you're ready! for i in ran…" at bounding box center [599, 239] width 218 height 283
click at [665, 203] on div "# Don't touch the boss code until [PERSON_NAME] says you're ready! for i in ran…" at bounding box center [599, 239] width 218 height 283
type textarea "boss.moveRight()"
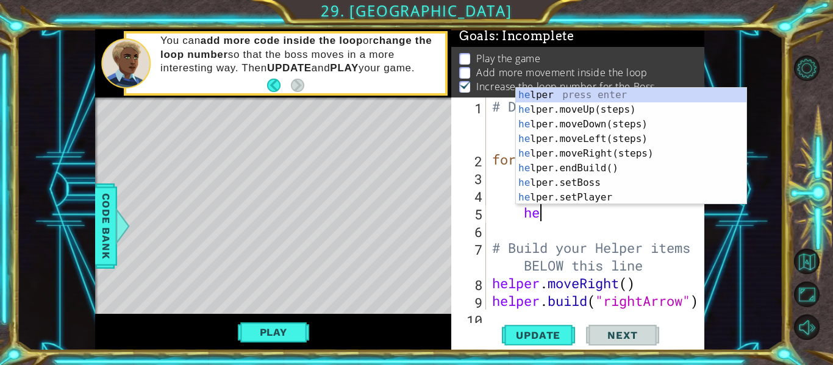
type textarea "h"
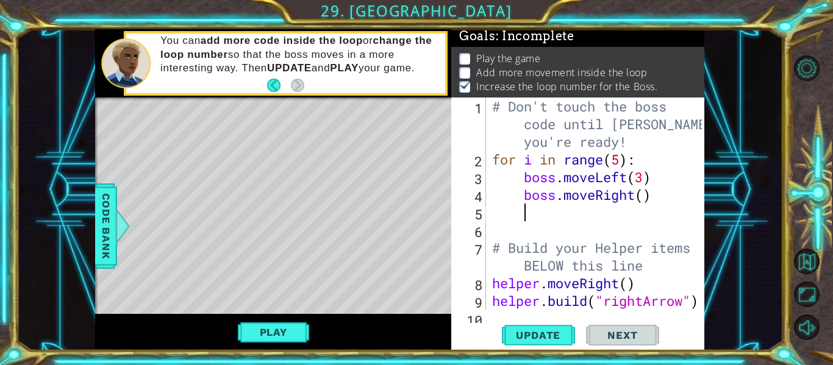
type textarea "b"
type textarea "boss.moveUp(3)"
click at [547, 338] on span "Update" at bounding box center [538, 335] width 69 height 12
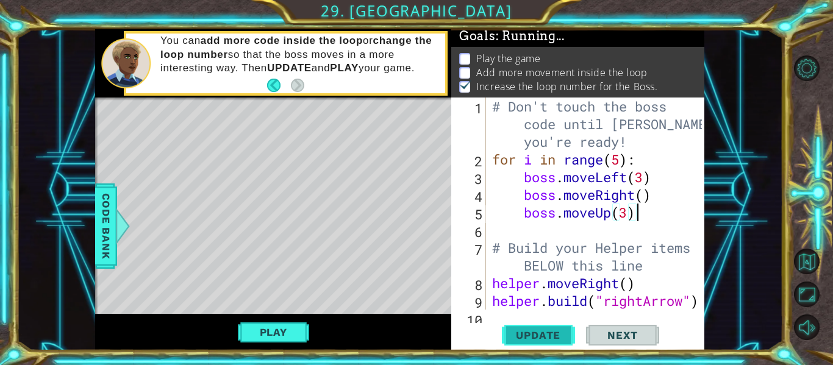
click at [557, 338] on span "Update" at bounding box center [538, 335] width 69 height 12
click at [276, 326] on button "Play" at bounding box center [273, 332] width 71 height 23
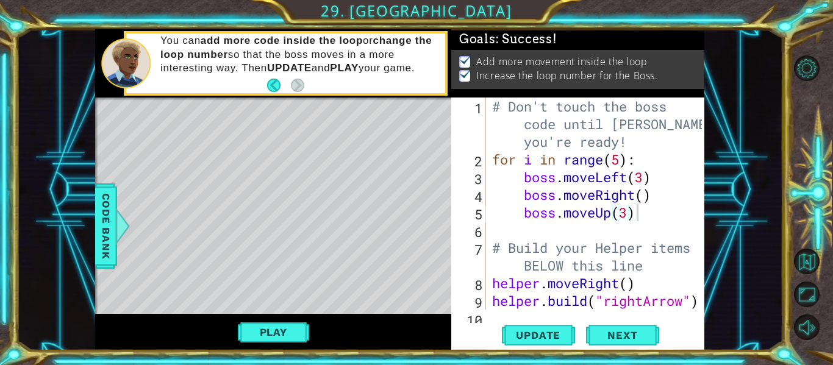
scroll to position [0, 0]
click at [642, 332] on span "Next" at bounding box center [622, 335] width 54 height 12
